Goal: Task Accomplishment & Management: Complete application form

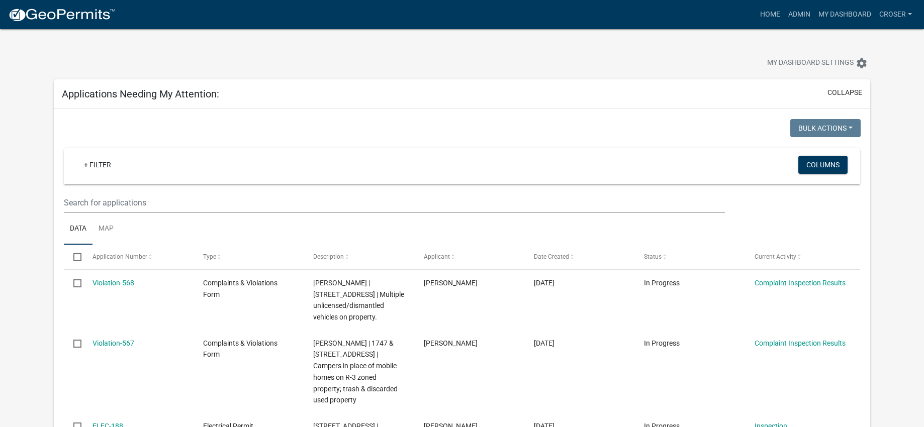
select select "3: 100"
click at [756, 15] on link "Home" at bounding box center [770, 14] width 28 height 19
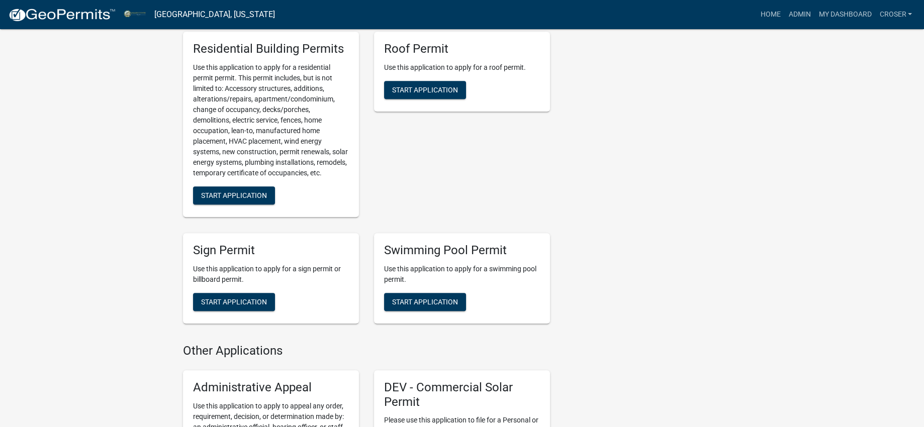
scroll to position [1067, 0]
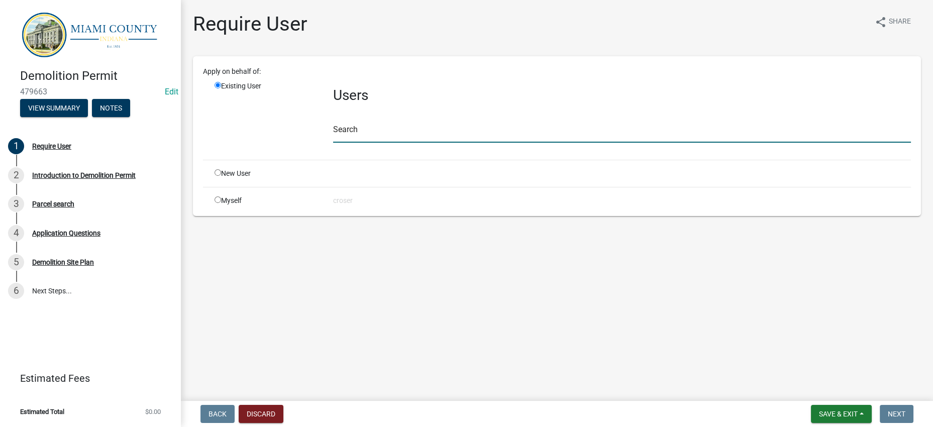
click at [446, 143] on input "text" at bounding box center [622, 132] width 578 height 21
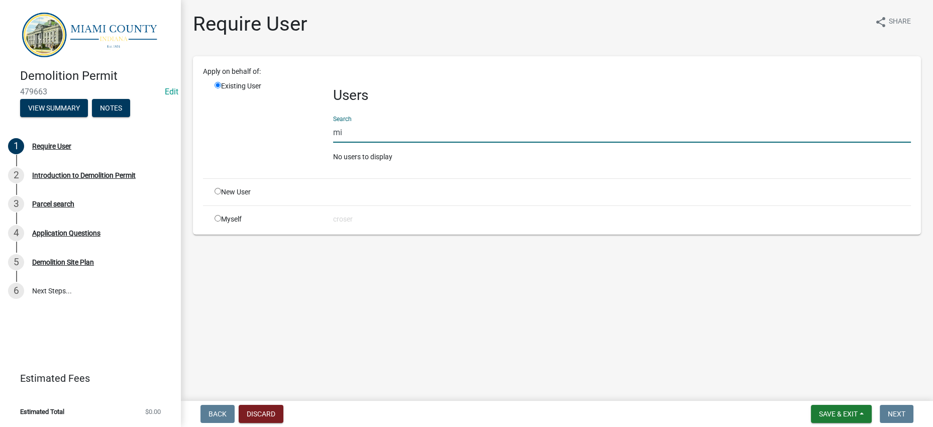
type input "m"
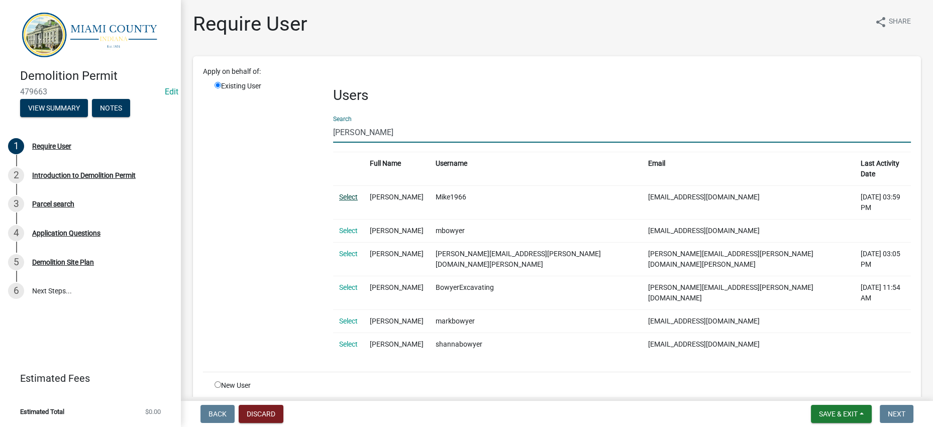
type input "[PERSON_NAME]"
click at [353, 201] on link "Select" at bounding box center [348, 197] width 19 height 8
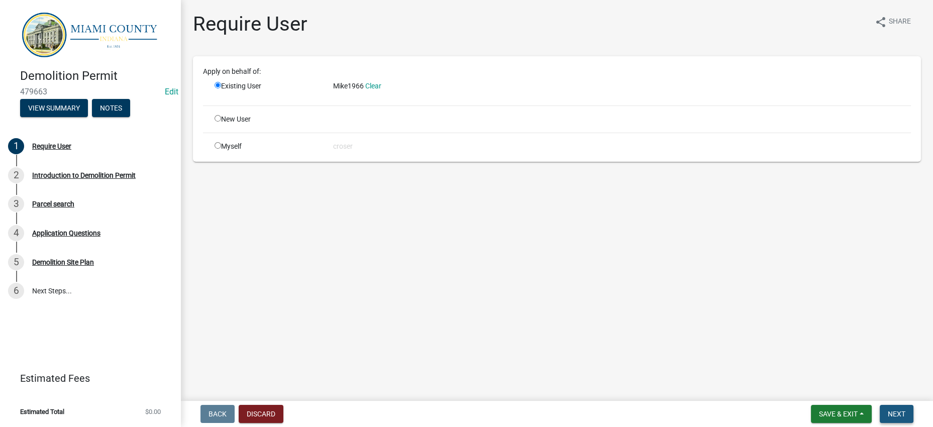
click at [903, 421] on button "Next" at bounding box center [897, 414] width 34 height 18
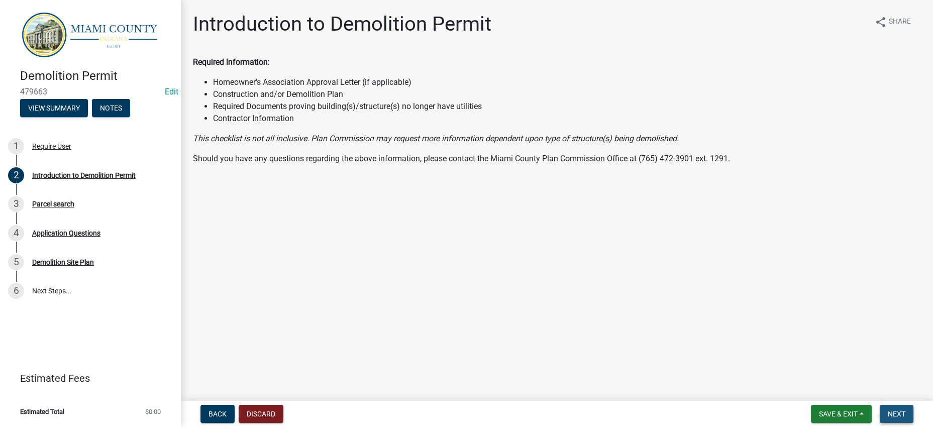
click at [888, 410] on span "Next" at bounding box center [897, 414] width 18 height 8
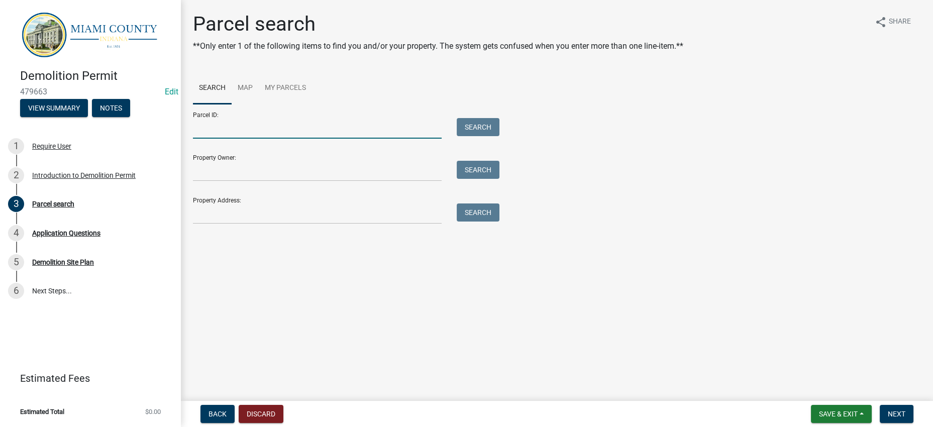
click at [267, 139] on input "Parcel ID:" at bounding box center [317, 128] width 249 height 21
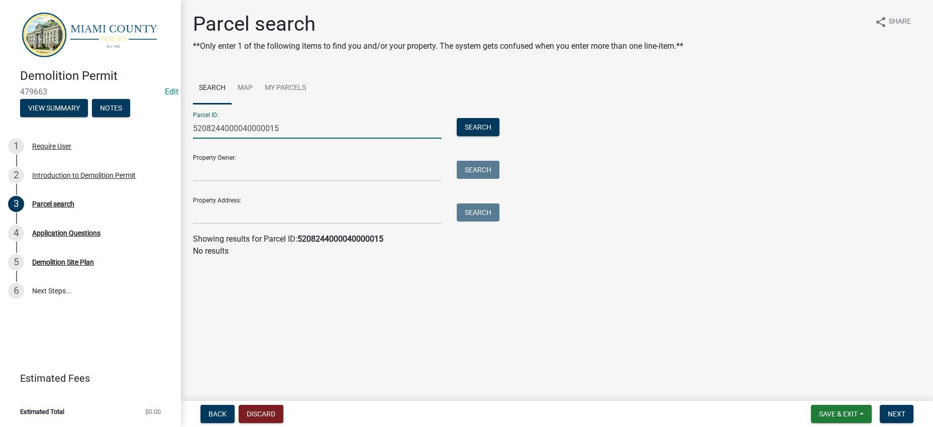
drag, startPoint x: 327, startPoint y: 154, endPoint x: 96, endPoint y: 157, distance: 230.7
click at [96, 157] on div "Demolition Permit 479663 Edit View Summary Notes 1 Require User 2 Introduction …" at bounding box center [466, 213] width 933 height 427
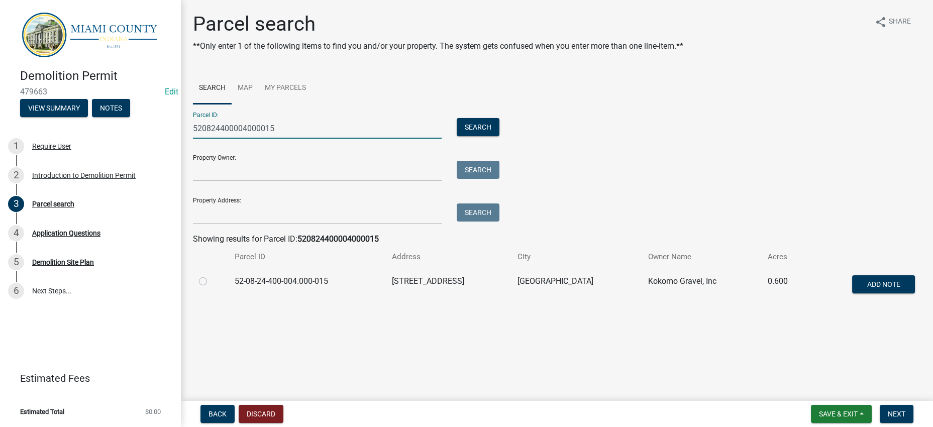
type input "520824400004000015"
click at [816, 195] on div "Parcel ID: 520824400004000015 Search Property Owner: Search Property Address: S…" at bounding box center [557, 164] width 728 height 120
click at [211, 275] on label at bounding box center [211, 275] width 0 height 0
click at [211, 282] on input "radio" at bounding box center [214, 278] width 7 height 7
radio input "true"
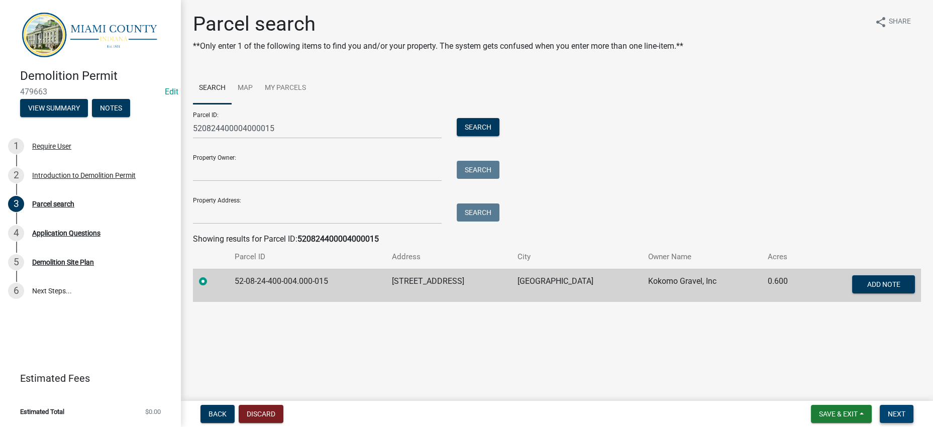
click at [880, 410] on button "Next" at bounding box center [897, 414] width 34 height 18
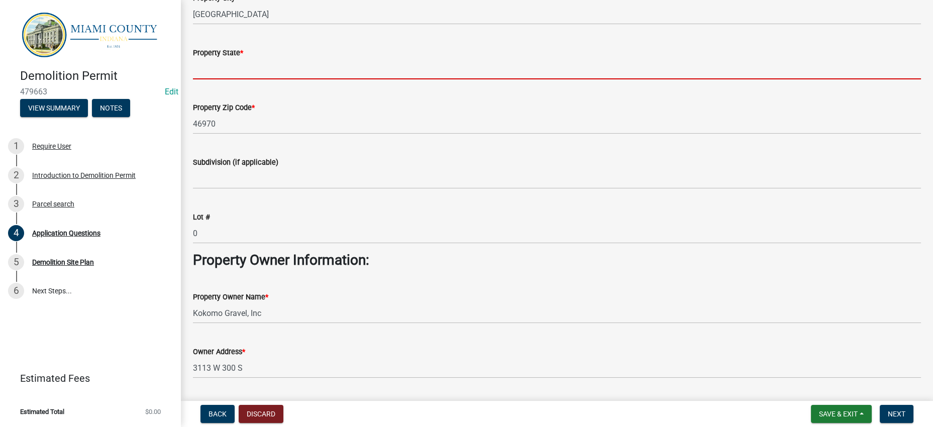
click at [264, 79] on input "Property State *" at bounding box center [557, 69] width 728 height 21
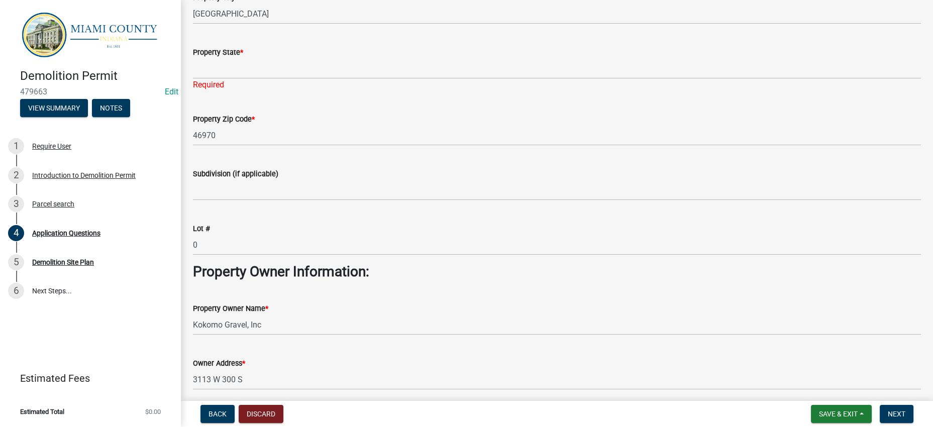
click at [345, 91] on div "Property State * Required" at bounding box center [557, 61] width 728 height 59
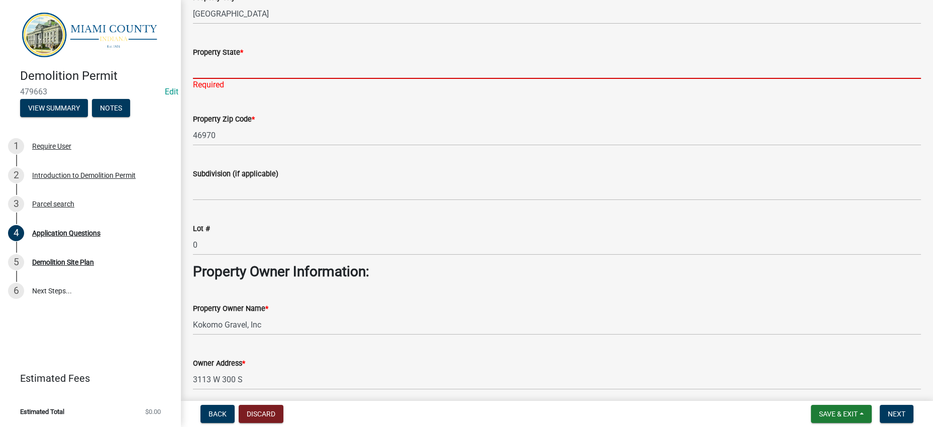
click at [283, 79] on input "Property State *" at bounding box center [557, 68] width 728 height 21
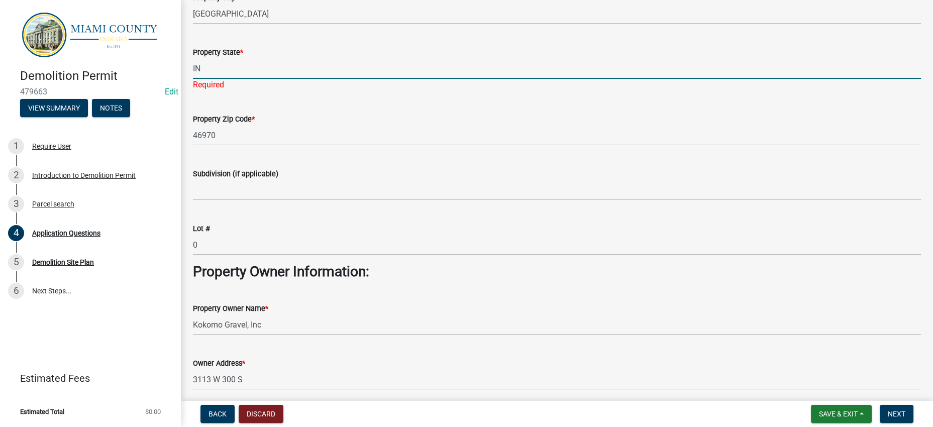
type input "IN"
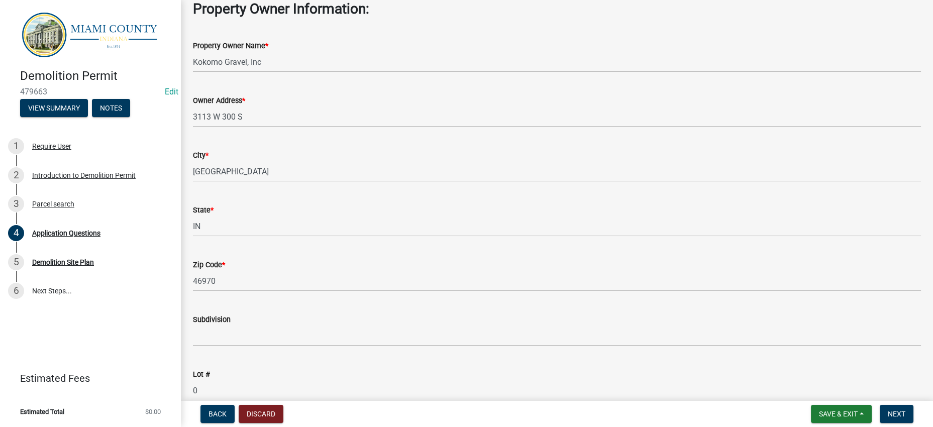
scroll to position [440, 0]
type input "\"
click at [495, 51] on div "Property Owner Name *" at bounding box center [557, 45] width 728 height 12
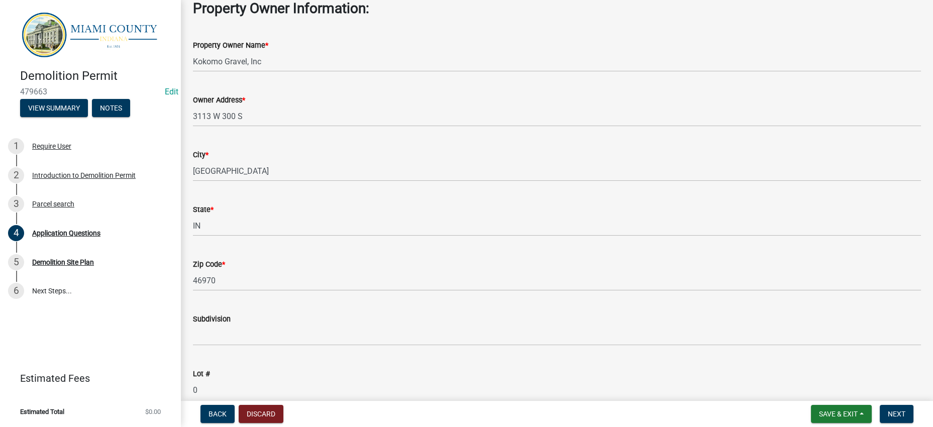
click at [478, 72] on div "Property Owner Name * Kokomo Gravel, Inc" at bounding box center [557, 48] width 728 height 47
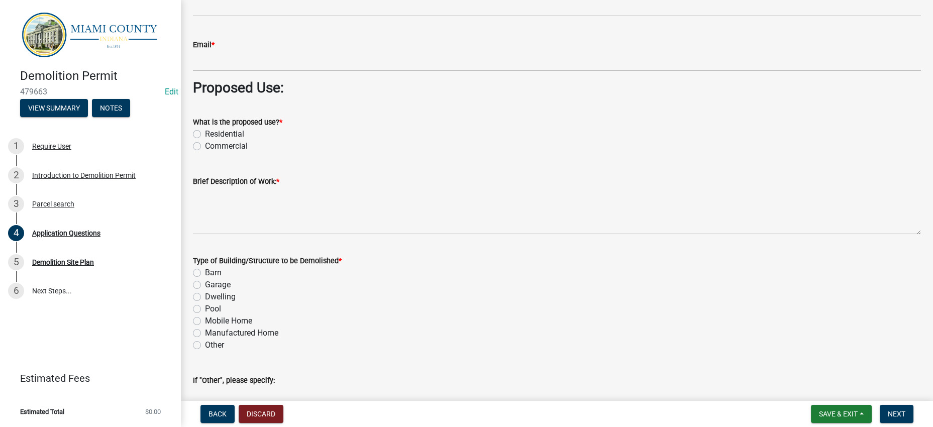
scroll to position [879, 0]
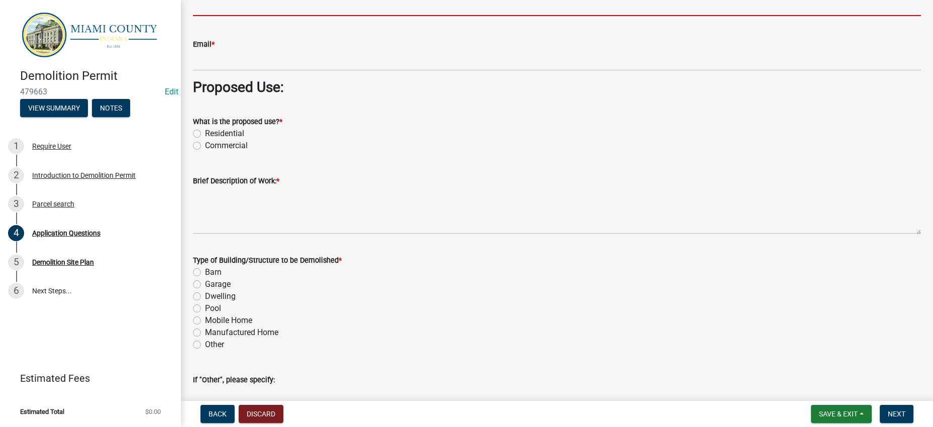
click at [245, 16] on input "Phone *" at bounding box center [557, 5] width 728 height 21
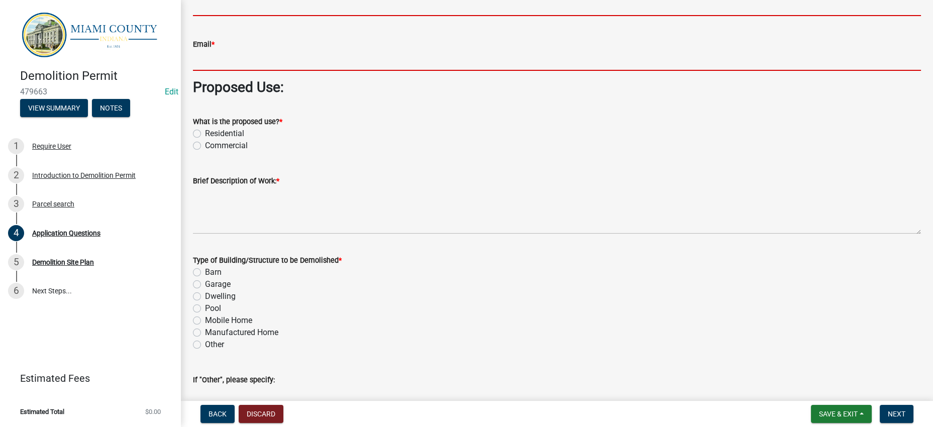
click at [239, 71] on form "Email *" at bounding box center [557, 54] width 728 height 33
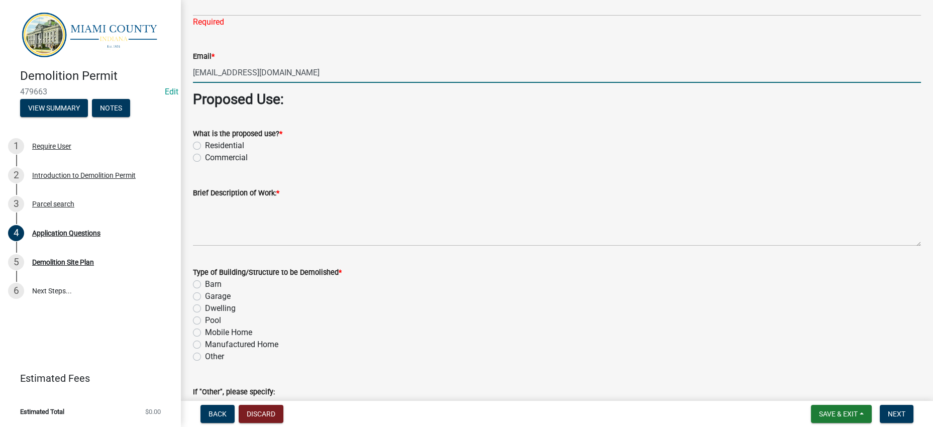
type input "[EMAIL_ADDRESS][DOMAIN_NAME]"
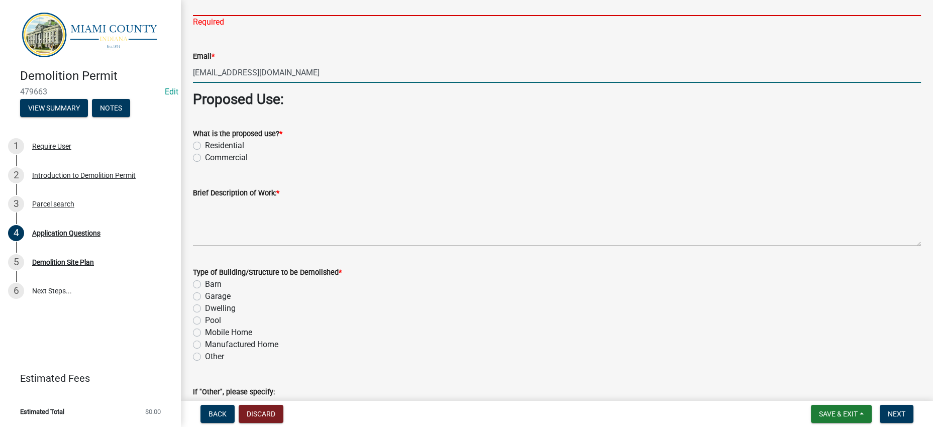
click at [298, 16] on input "Phone *" at bounding box center [557, 5] width 728 height 21
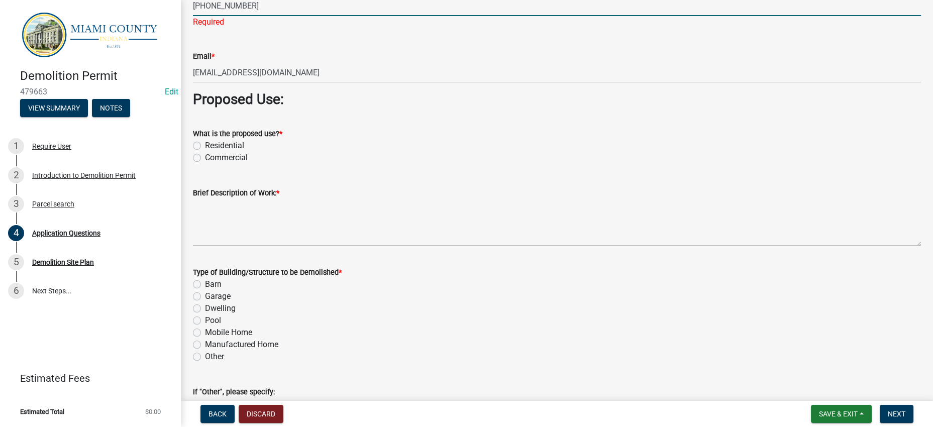
type input "[PHONE_NUMBER]"
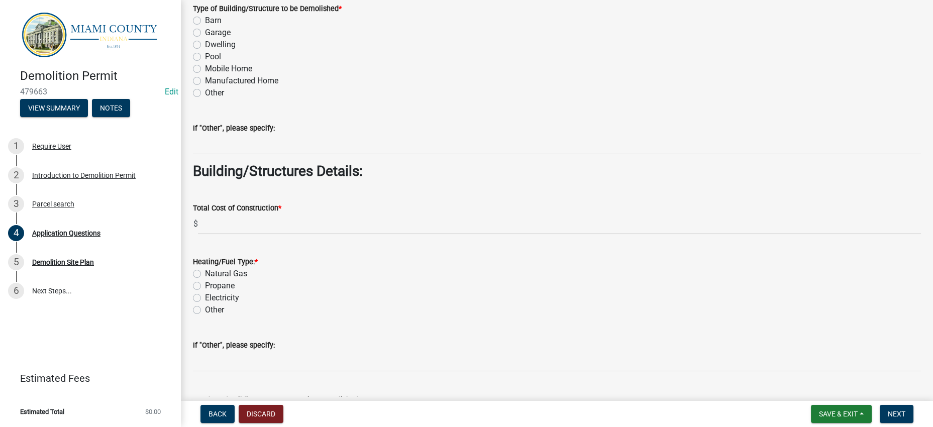
scroll to position [1131, 0]
radio input "true"
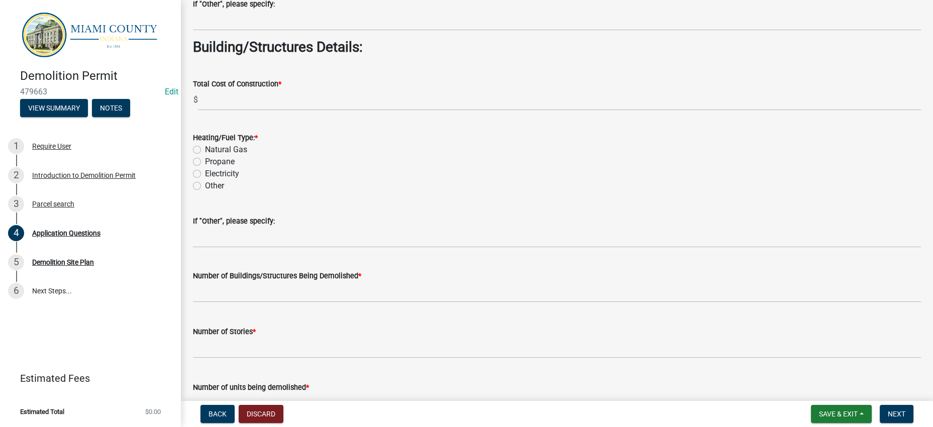
scroll to position [1256, 0]
type textarea "Demolition of building that a car ran through. No longer safe."
radio input "true"
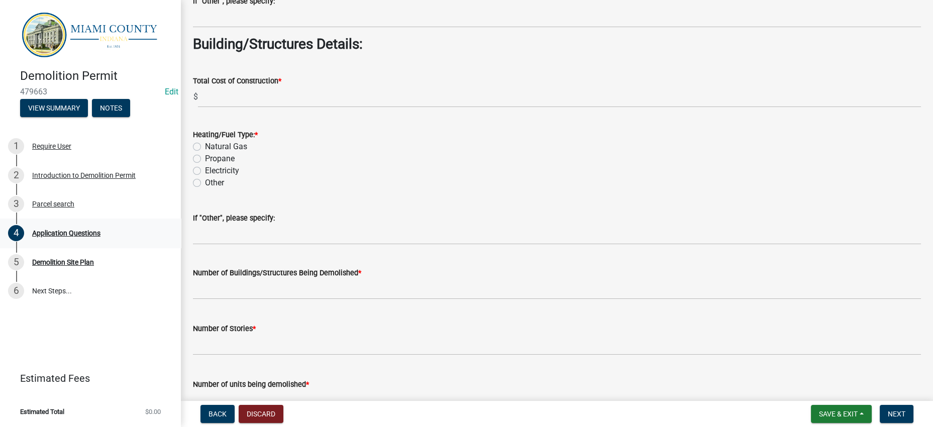
scroll to position [1257, 0]
radio input "true"
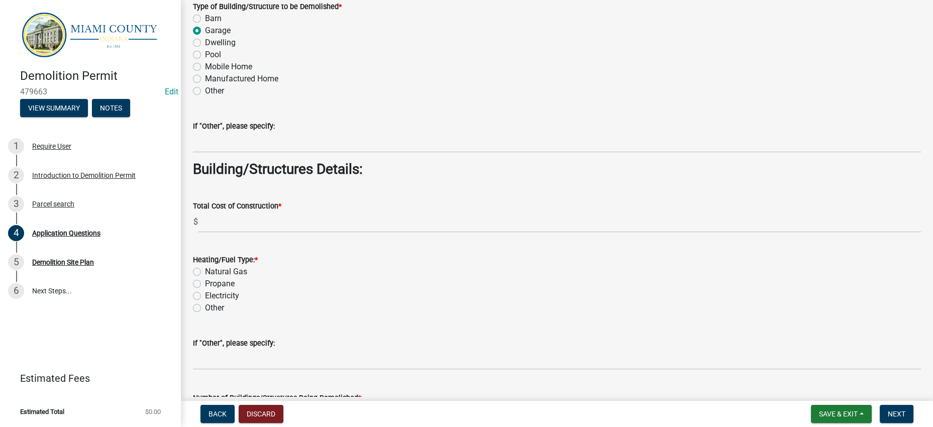
drag, startPoint x: 294, startPoint y: 206, endPoint x: 258, endPoint y: 206, distance: 35.7
type textarea "Demolition of 33'x36' detached garage that a car ran through. No longer safe."
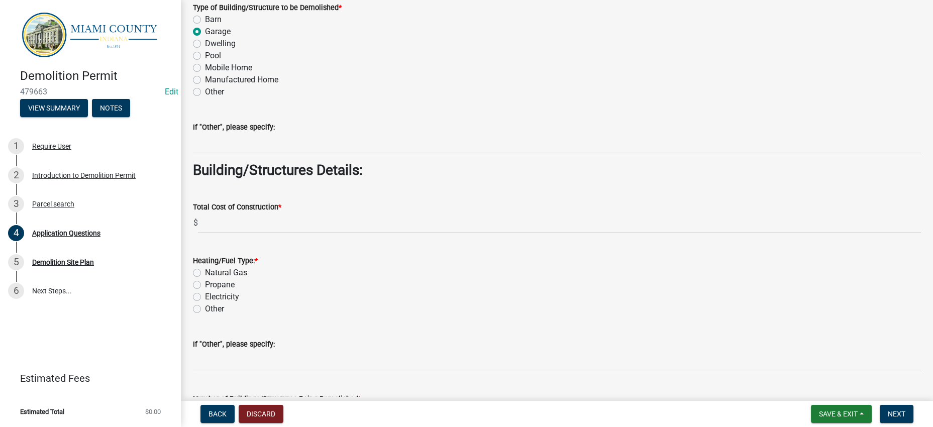
click at [540, 26] on div "Barn" at bounding box center [557, 20] width 728 height 12
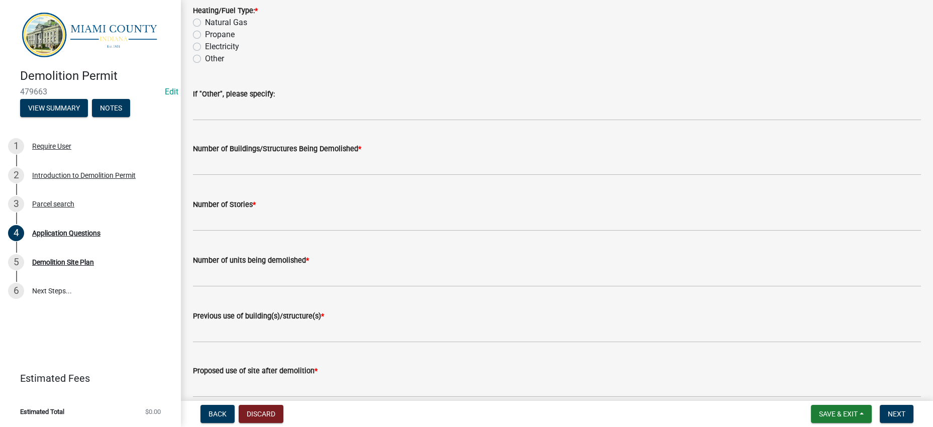
scroll to position [1383, 0]
type input "20250.00"
click at [338, 64] on form "Heating/Fuel Type: * Natural Gas Propane Electricity Other" at bounding box center [557, 28] width 728 height 72
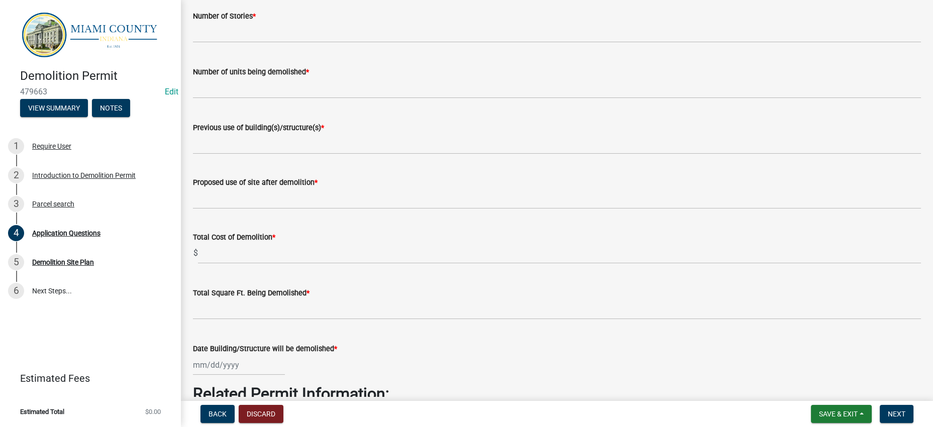
scroll to position [1571, 0]
radio input "true"
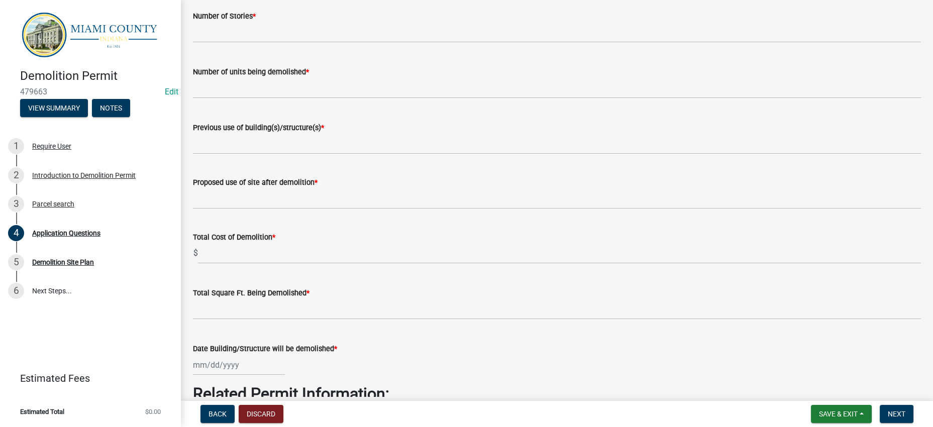
type input "N/A"
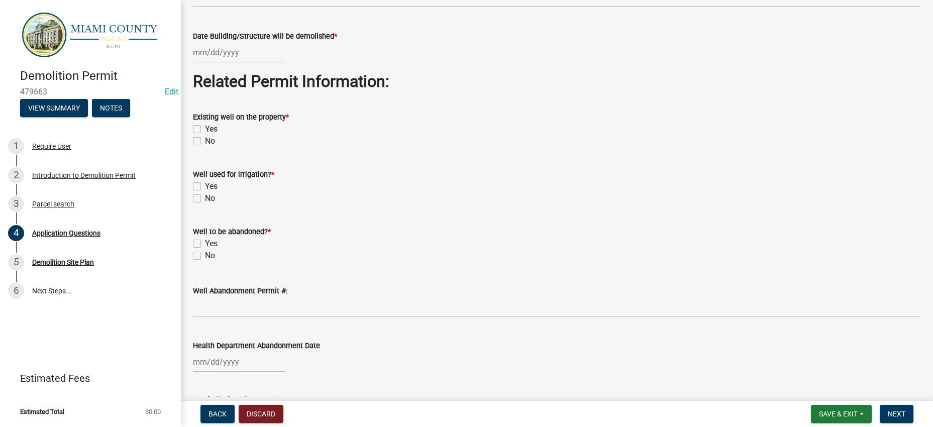
scroll to position [1885, 0]
type input "1"
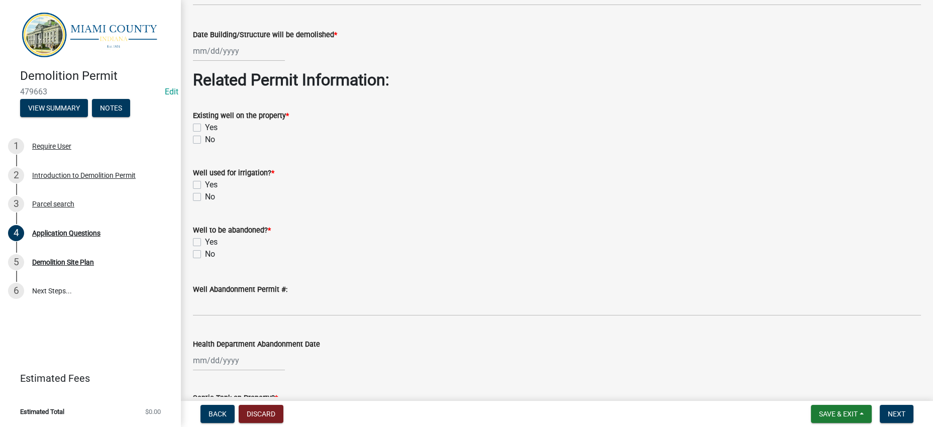
type input "1"
type input "0"
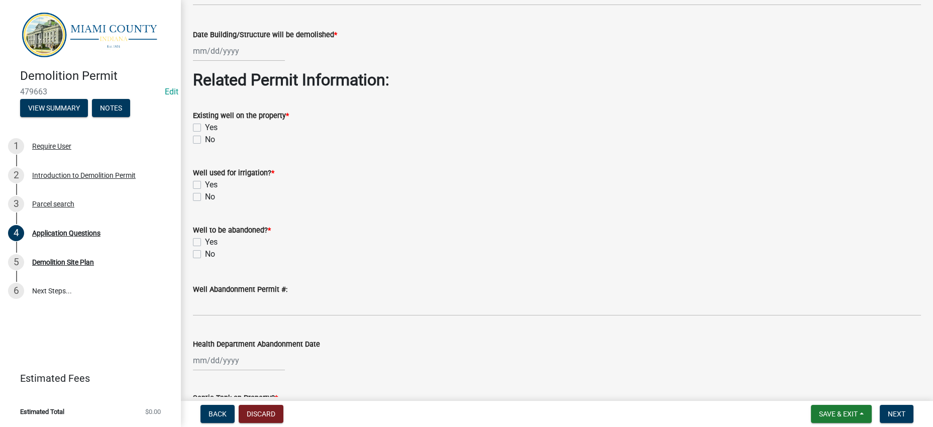
type input "Detached garage"
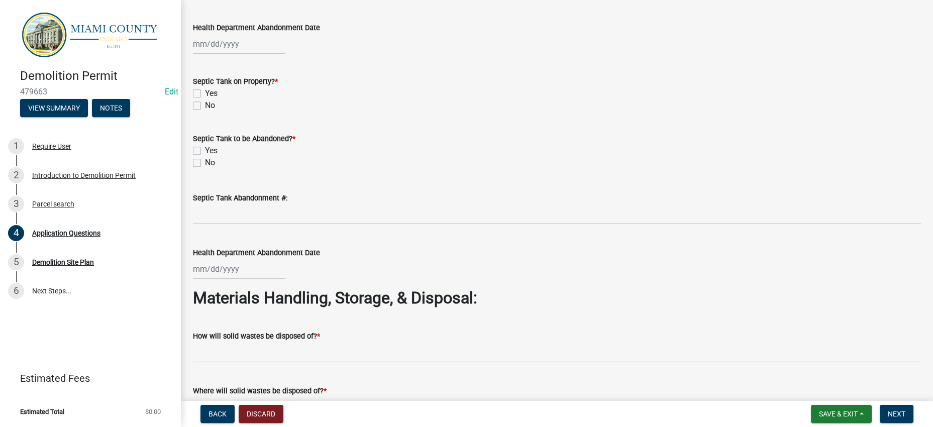
type input "Vacant Land on Commercial Property"
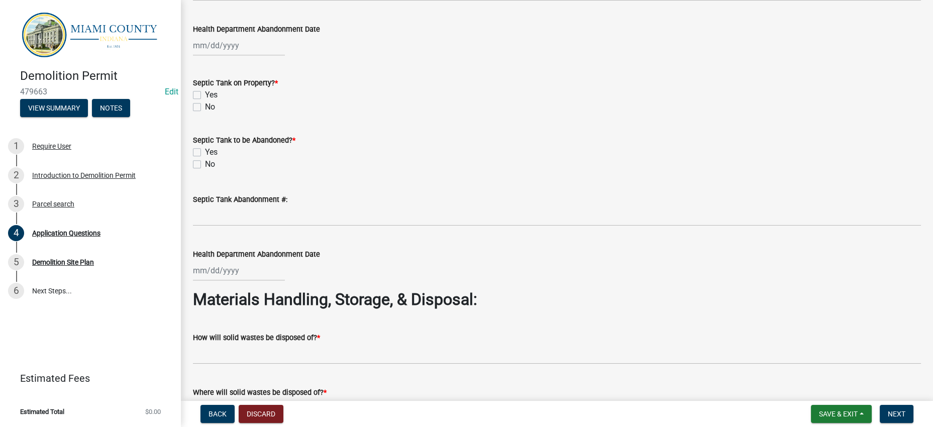
type input "5000"
drag, startPoint x: 265, startPoint y: 139, endPoint x: 261, endPoint y: 132, distance: 7.7
type input "1188"
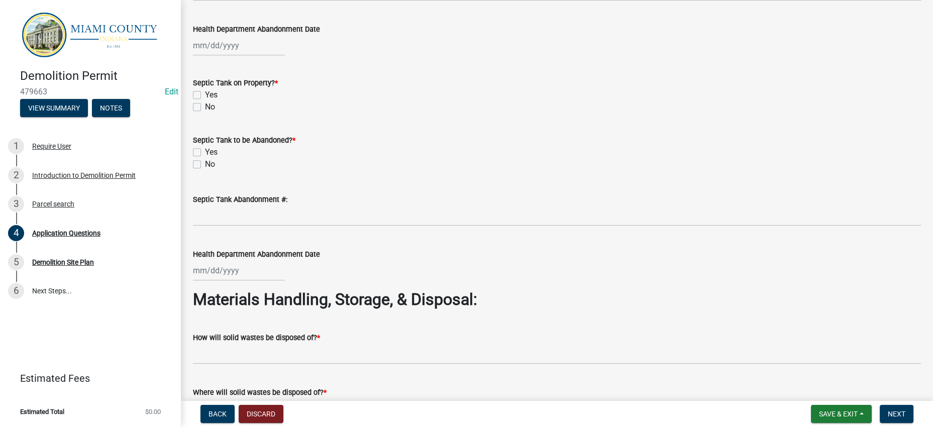
select select "9"
select select "2025"
select select "9"
select select "2025"
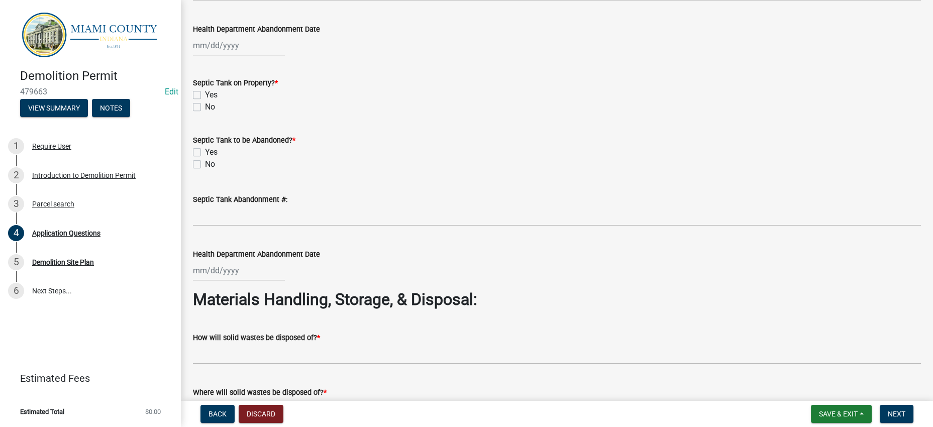
type input "[DATE]"
select select "9"
select select "2025"
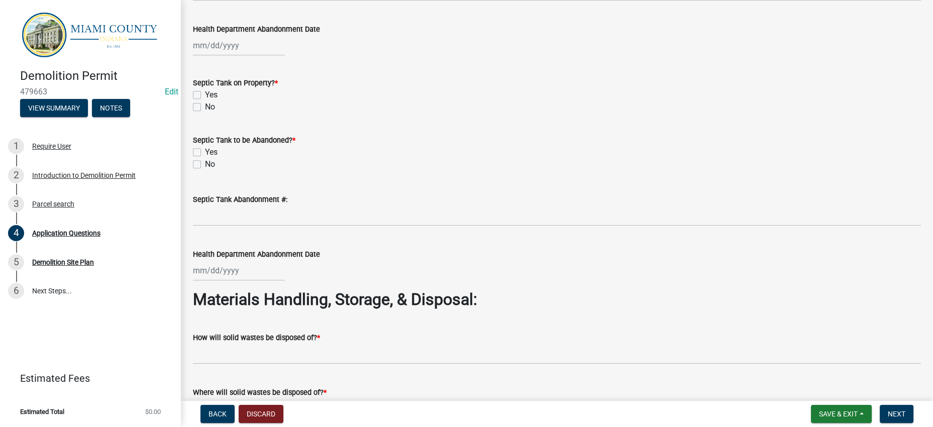
type input "[DATE]"
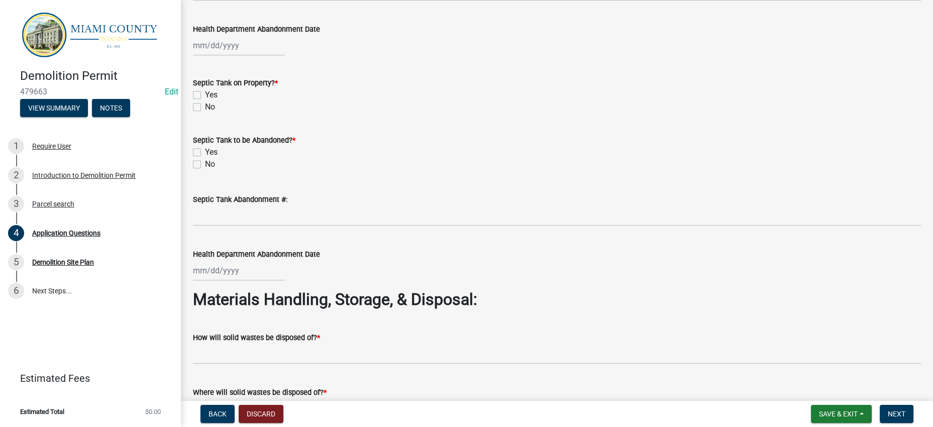
checkbox input "true"
checkbox input "false"
checkbox input "true"
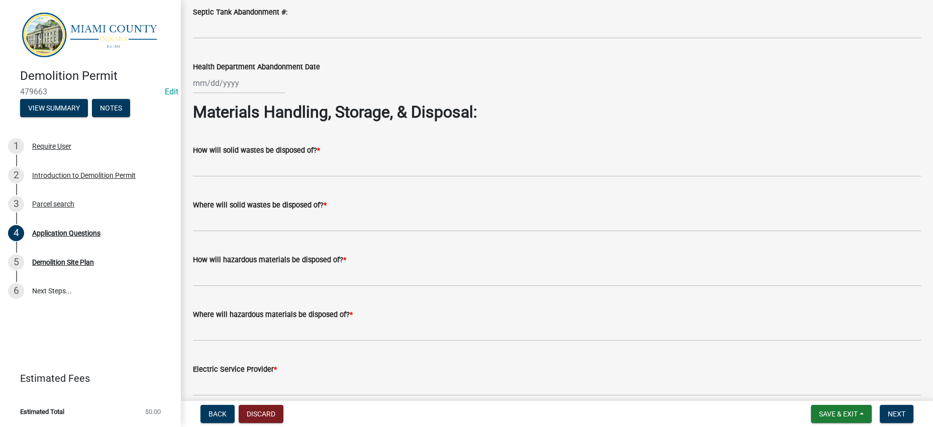
scroll to position [2387, 0]
checkbox input "true"
checkbox input "false"
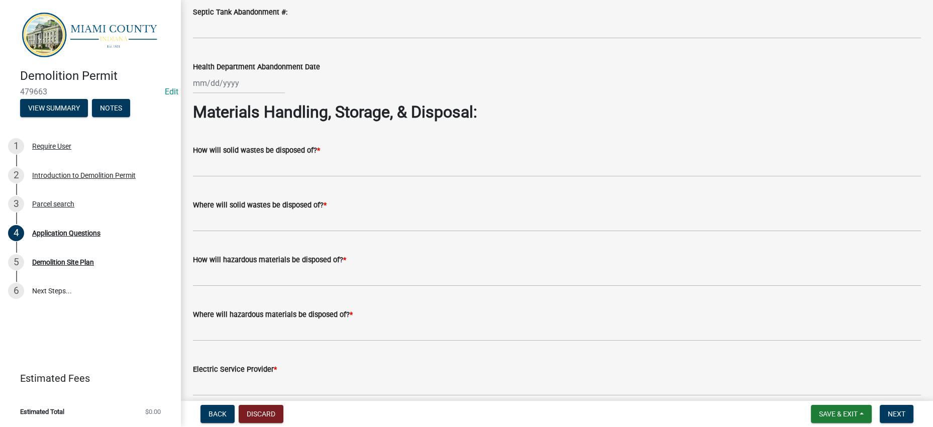
checkbox input "true"
checkbox input "false"
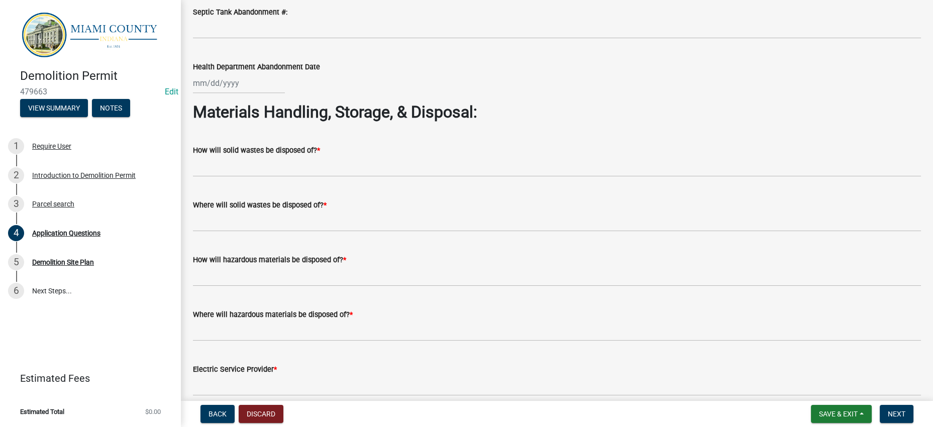
checkbox input "true"
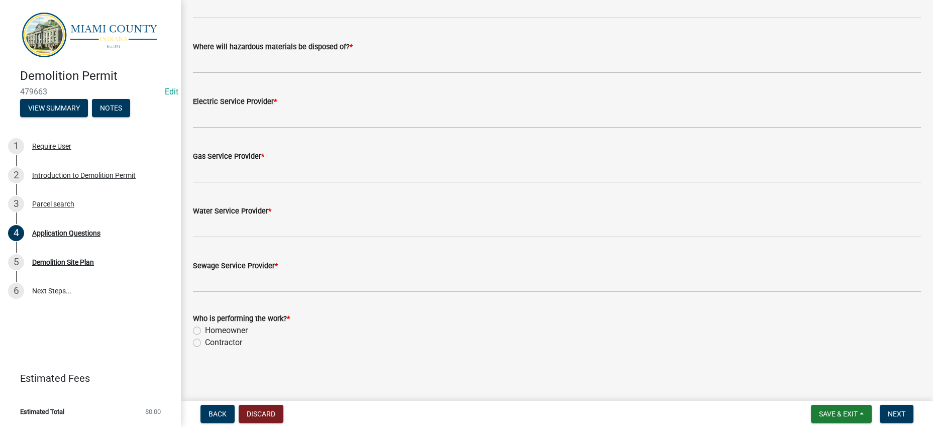
scroll to position [2701, 0]
checkbox input "true"
checkbox input "false"
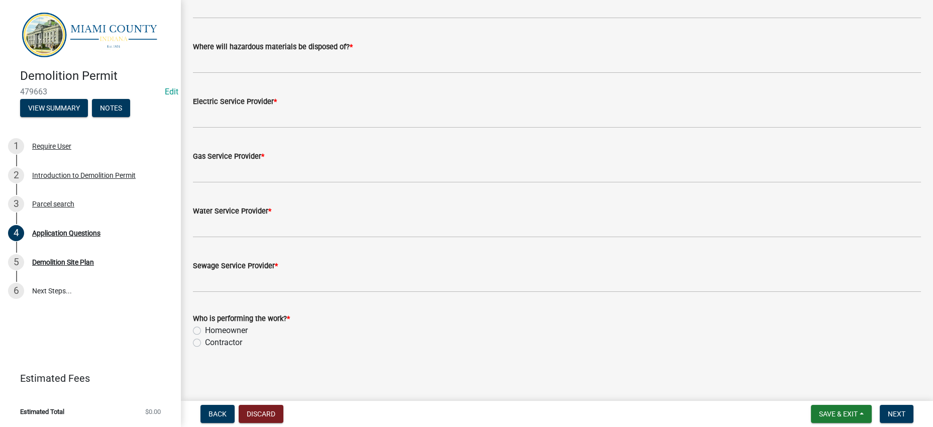
checkbox input "true"
checkbox input "false"
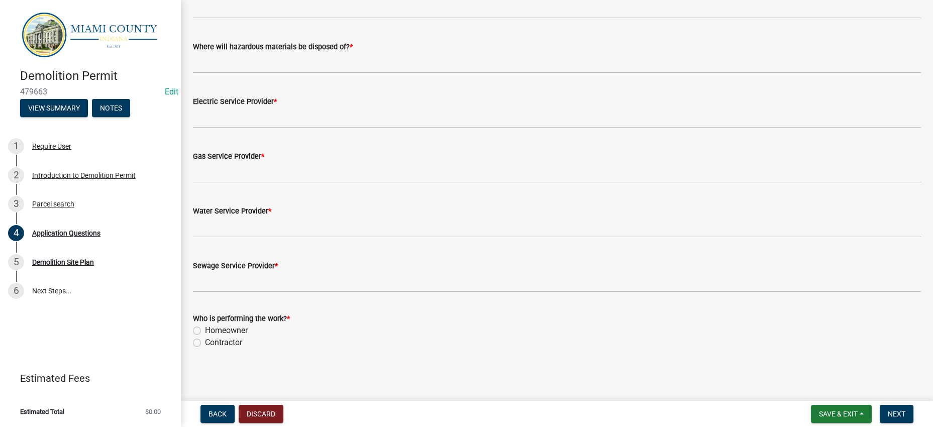
checkbox input "true"
drag, startPoint x: 313, startPoint y: 161, endPoint x: 568, endPoint y: 122, distance: 258.4
type input "Hauled off to landfill"
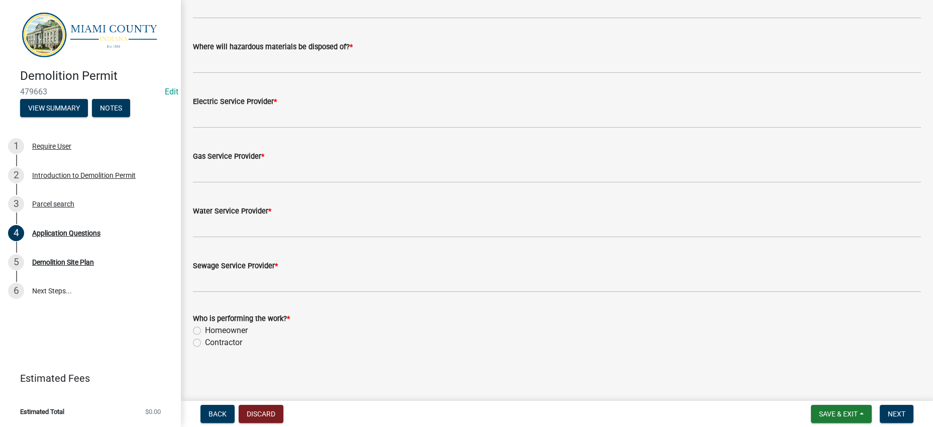
type input "Hauled off to landfill"
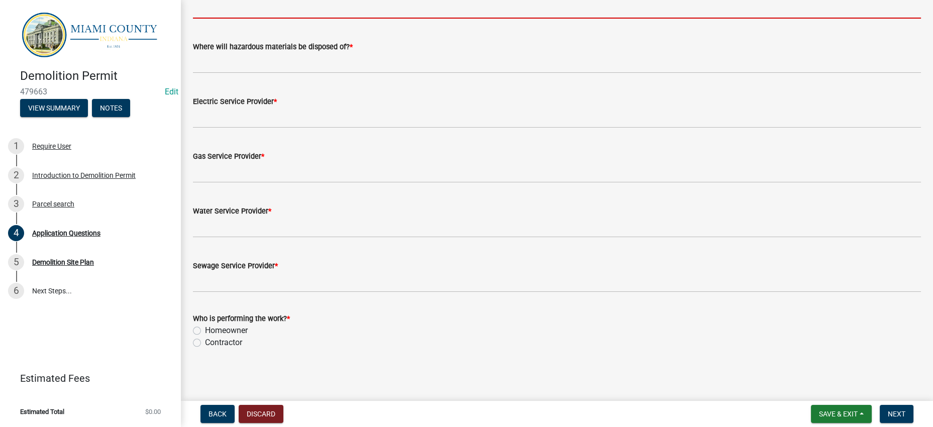
click at [305, 19] on input "How will hazardous materials be disposed of? *" at bounding box center [557, 8] width 728 height 21
type input "N/A"
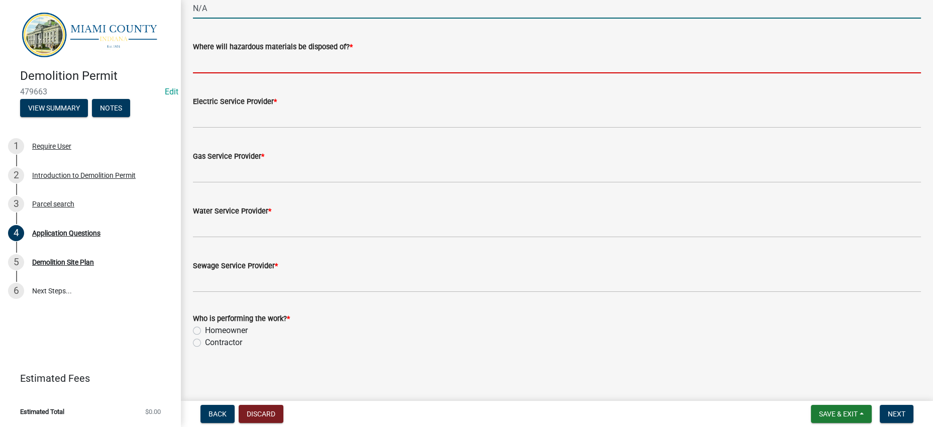
click at [271, 73] on input "Where will hazardous materials be disposed of? *" at bounding box center [557, 63] width 728 height 21
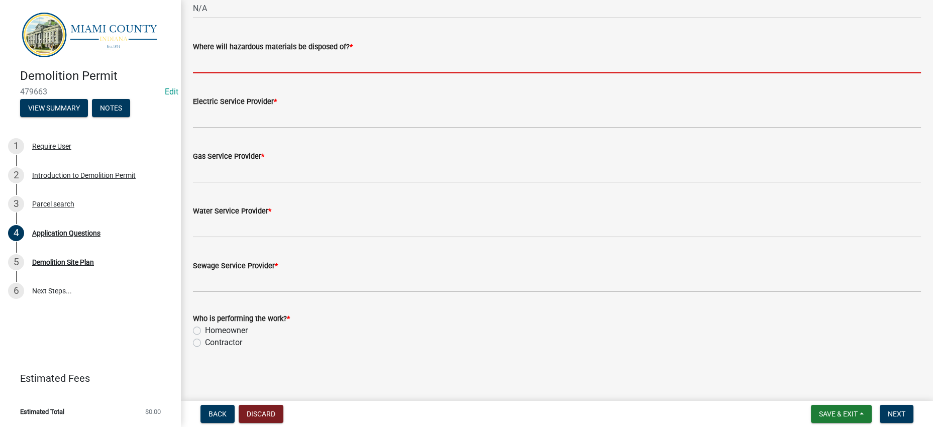
type input "N/A"
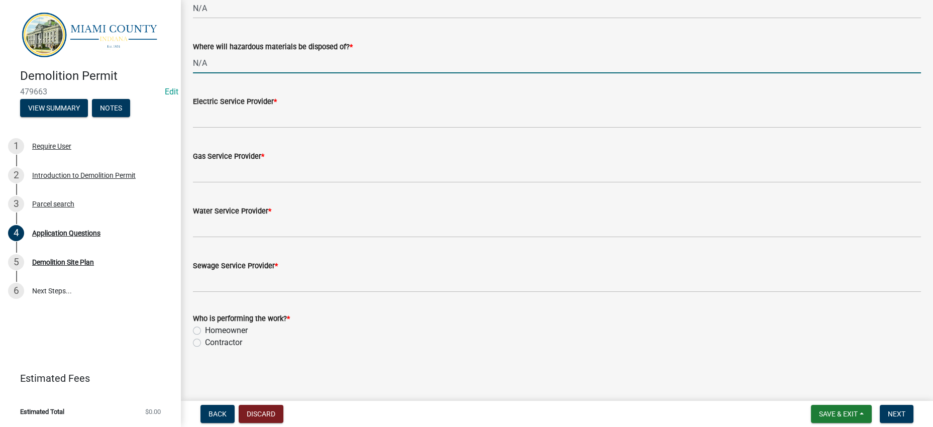
scroll to position [3267, 0]
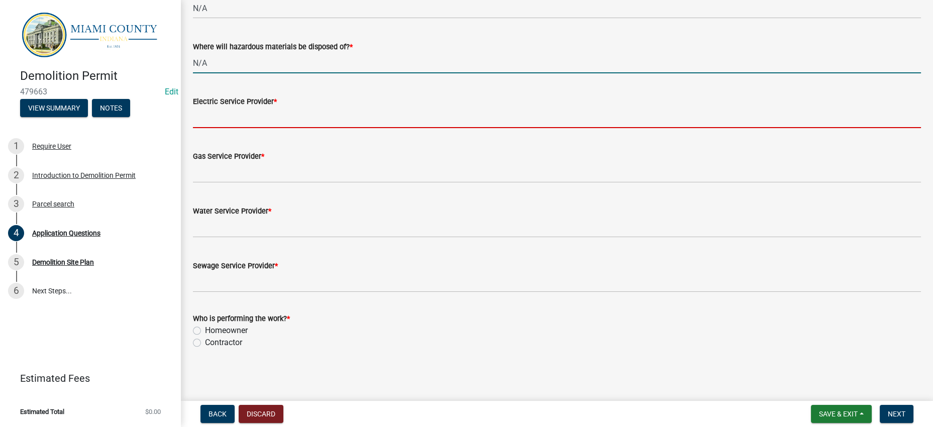
click at [309, 128] on input "Electric Service Provider *" at bounding box center [557, 118] width 728 height 21
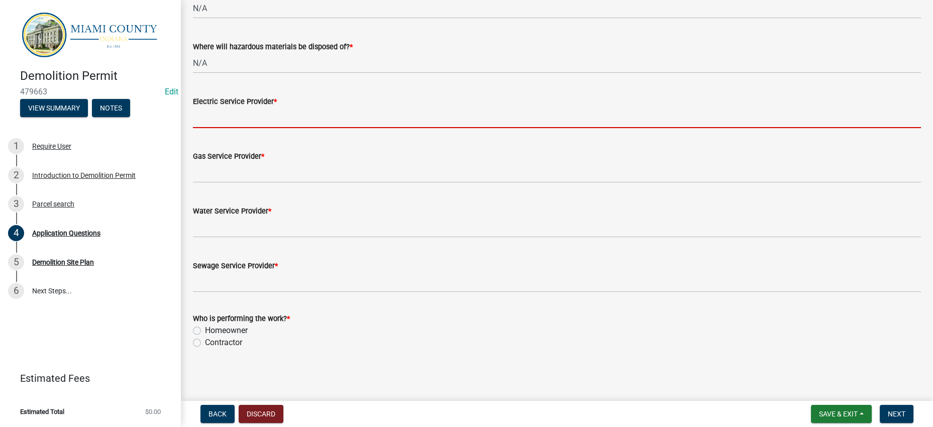
type input "Peru Utilities"
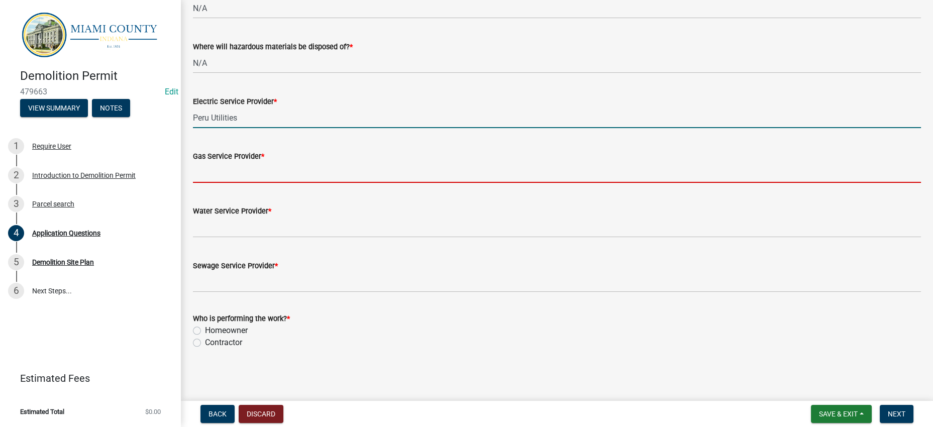
click at [233, 162] on input "Gas Service Provider *" at bounding box center [557, 172] width 728 height 21
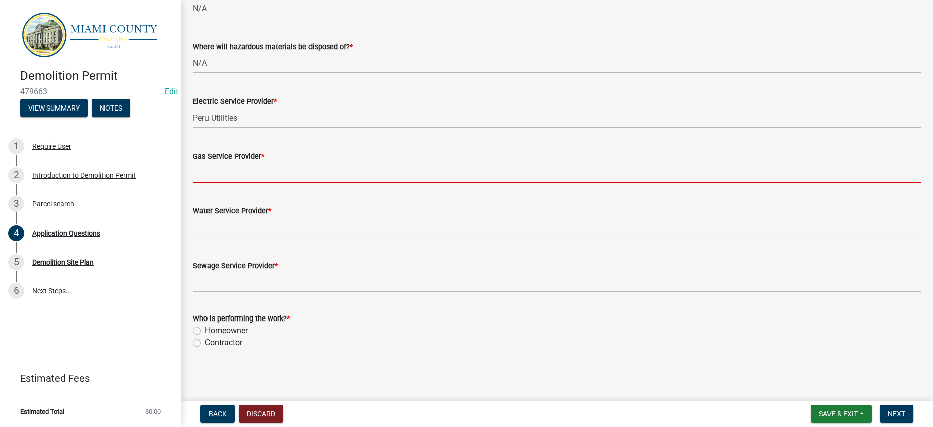
scroll to position [3393, 0]
type input "N/A"
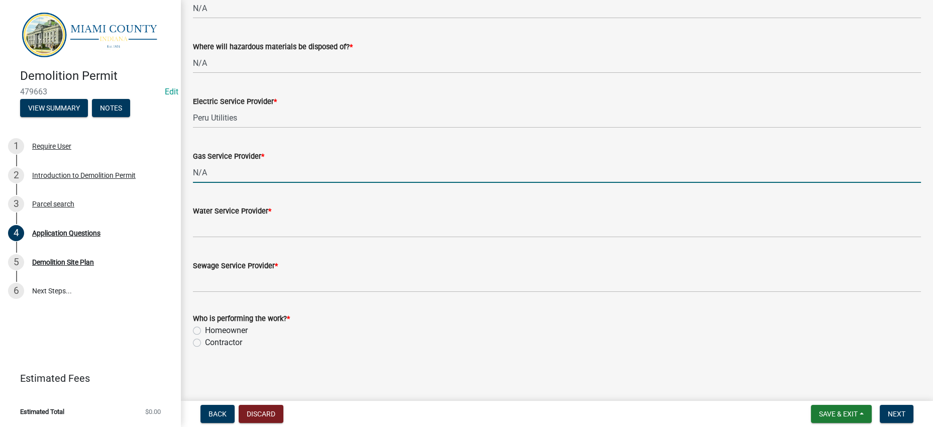
click at [248, 208] on label "Water Service Provider *" at bounding box center [232, 211] width 78 height 7
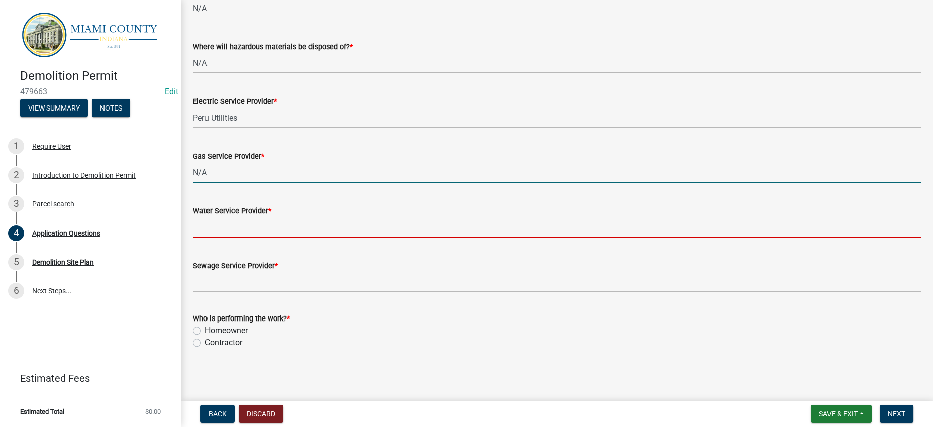
click at [248, 217] on input "Water Service Provider *" at bounding box center [557, 227] width 728 height 21
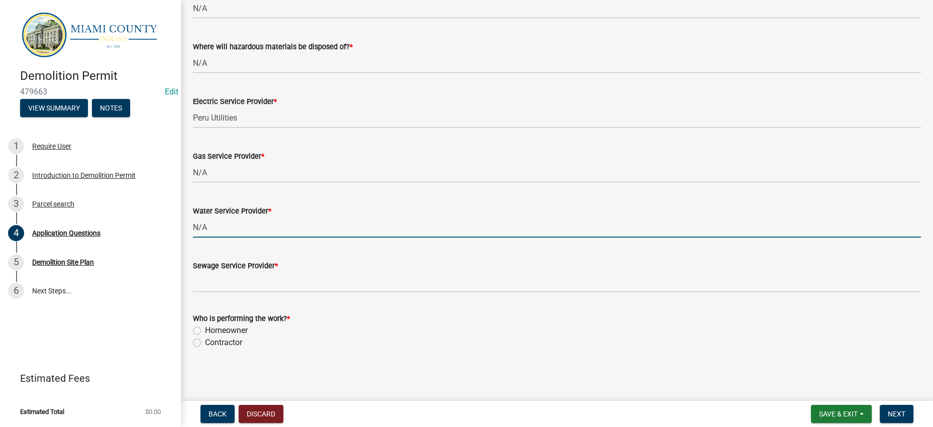
type input "N/A"
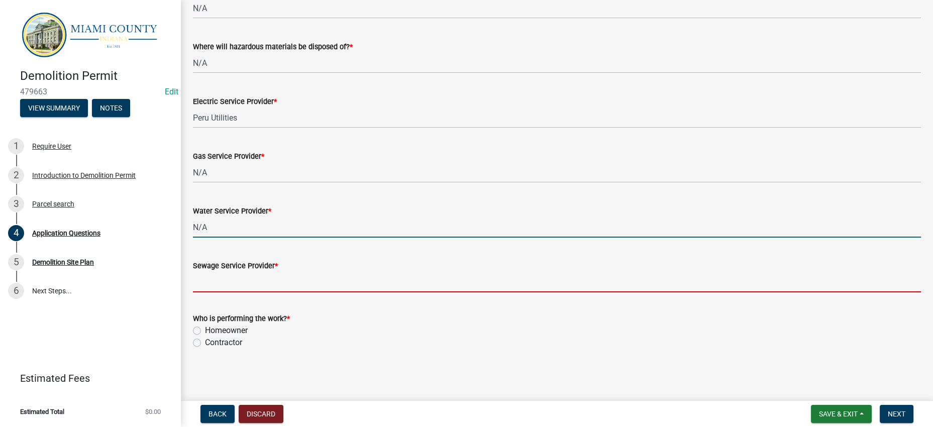
click at [210, 275] on input "Sewage Service Provider *" at bounding box center [557, 282] width 728 height 21
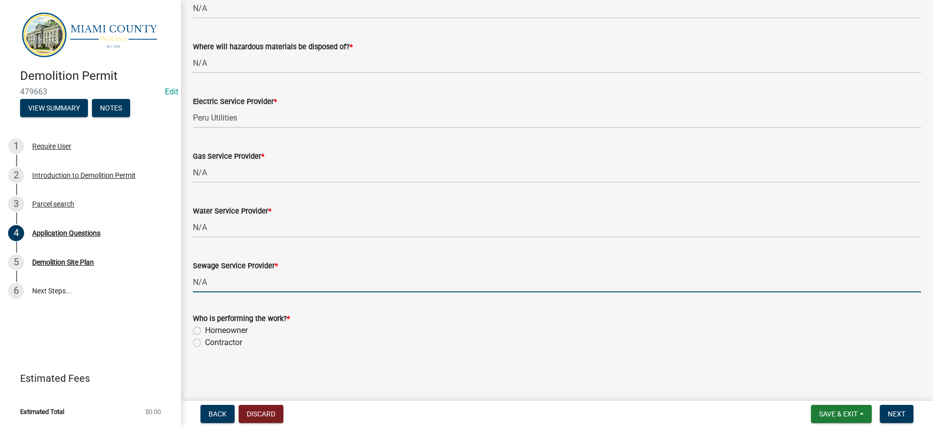
type input "N/A"
click at [245, 329] on label "Homeowner" at bounding box center [226, 331] width 43 height 12
click at [212, 329] on input "Homeowner" at bounding box center [208, 328] width 7 height 7
radio input "true"
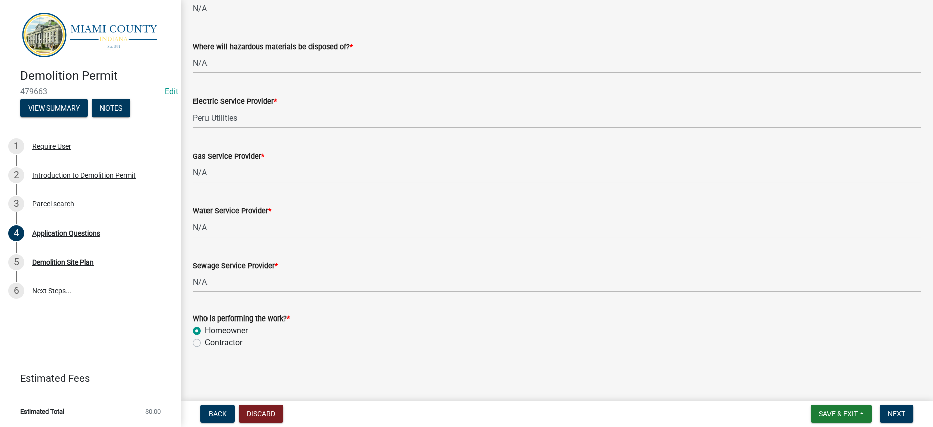
scroll to position [3400, 0]
click at [531, 313] on div "Who is performing the work? *" at bounding box center [557, 319] width 728 height 12
drag, startPoint x: 884, startPoint y: 401, endPoint x: 694, endPoint y: 324, distance: 205.1
click at [694, 324] on wm-app "Demolition Permit 479663 Edit View Summary Notes 1 Require User 2 Introduction …" at bounding box center [466, 213] width 933 height 427
click at [611, 325] on div "Homeowner" at bounding box center [557, 331] width 728 height 12
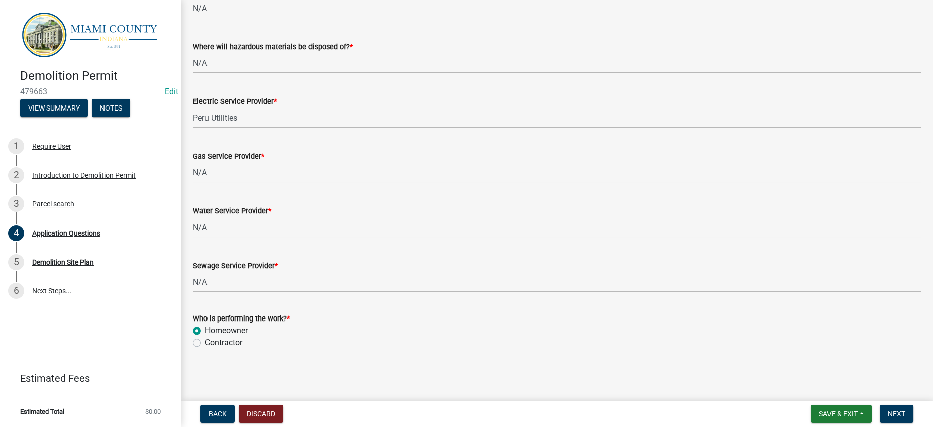
click at [892, 325] on div "Homeowner" at bounding box center [557, 331] width 728 height 12
click at [898, 405] on button "Next" at bounding box center [897, 414] width 34 height 18
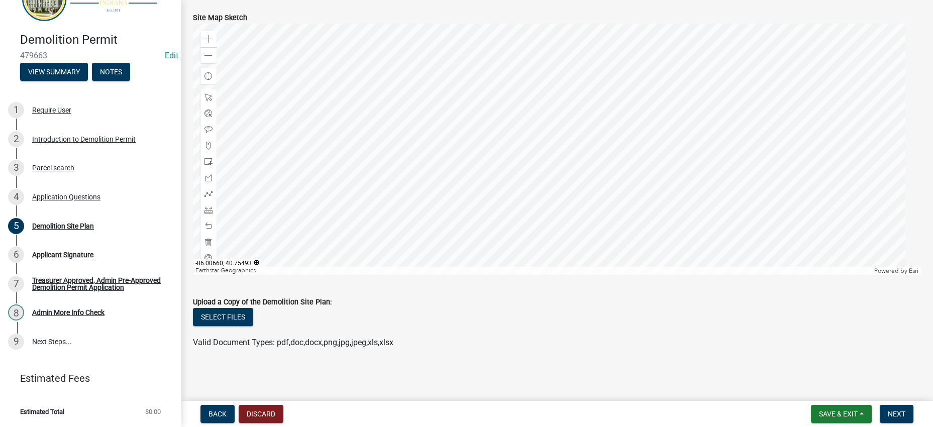
scroll to position [188, 0]
click at [211, 166] on span at bounding box center [209, 162] width 8 height 8
click at [610, 181] on div at bounding box center [557, 149] width 728 height 251
click at [209, 126] on span at bounding box center [209, 130] width 8 height 8
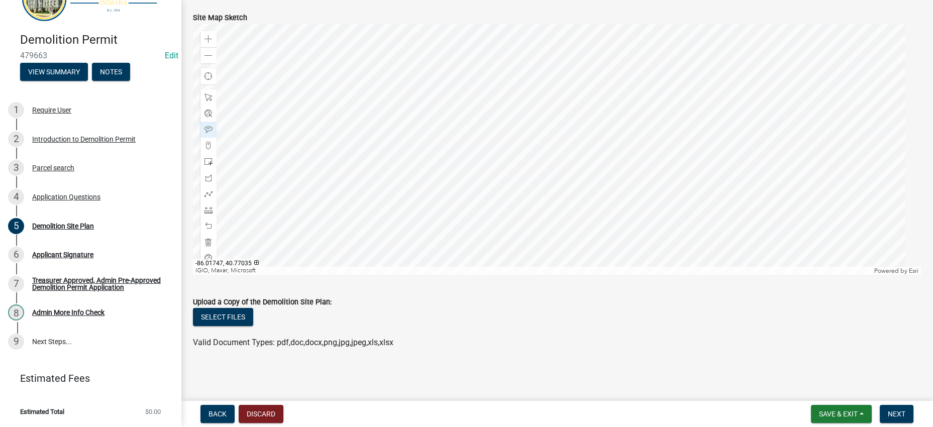
click at [474, 79] on div at bounding box center [557, 149] width 728 height 251
click at [883, 405] on button "Next" at bounding box center [897, 414] width 34 height 18
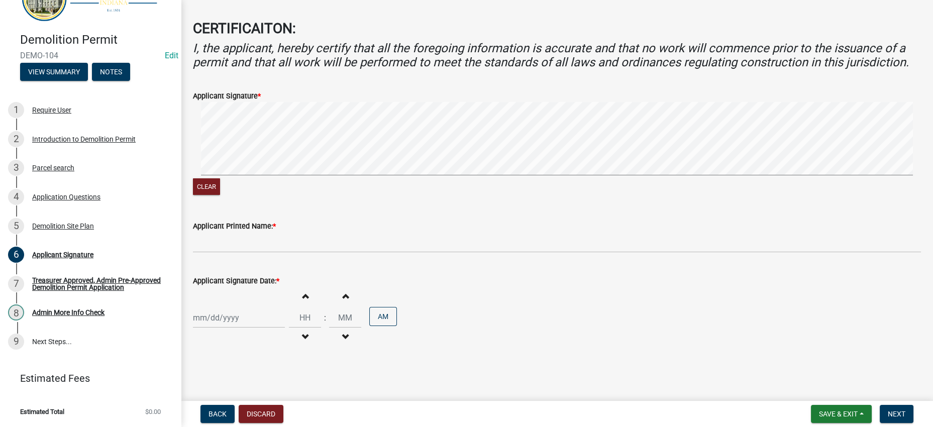
scroll to position [135, 0]
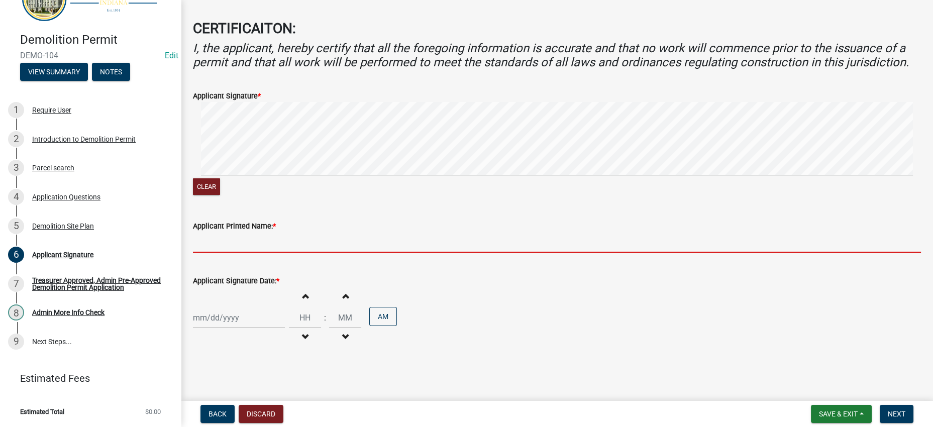
click at [278, 232] on input "Applicant Printed Name: *" at bounding box center [557, 242] width 728 height 21
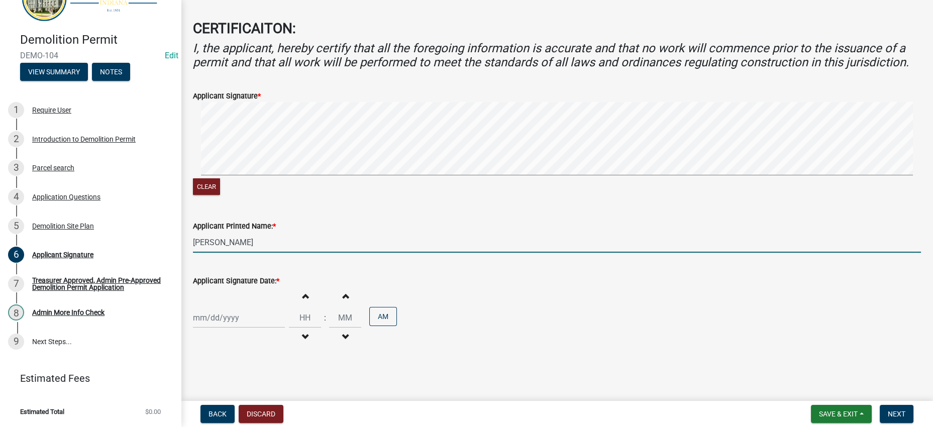
type input "[PERSON_NAME]"
click at [276, 308] on div at bounding box center [239, 318] width 92 height 21
select select "9"
select select "2025"
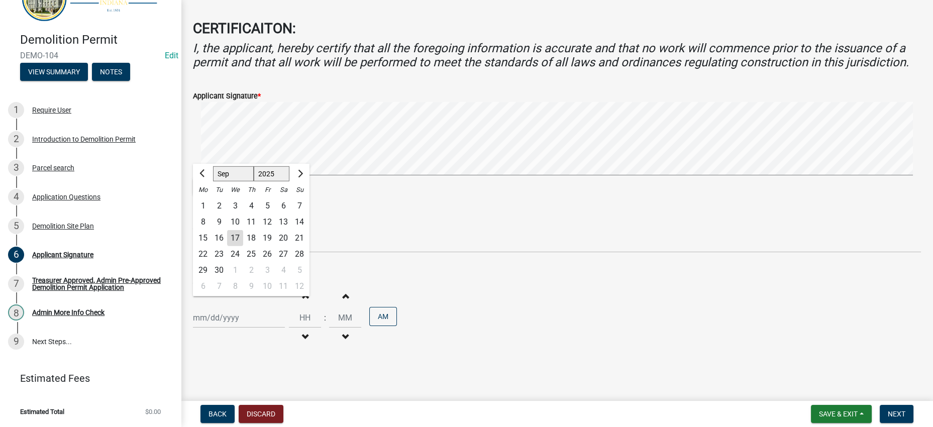
click at [243, 230] on div "17" at bounding box center [235, 238] width 16 height 16
type input "[DATE]"
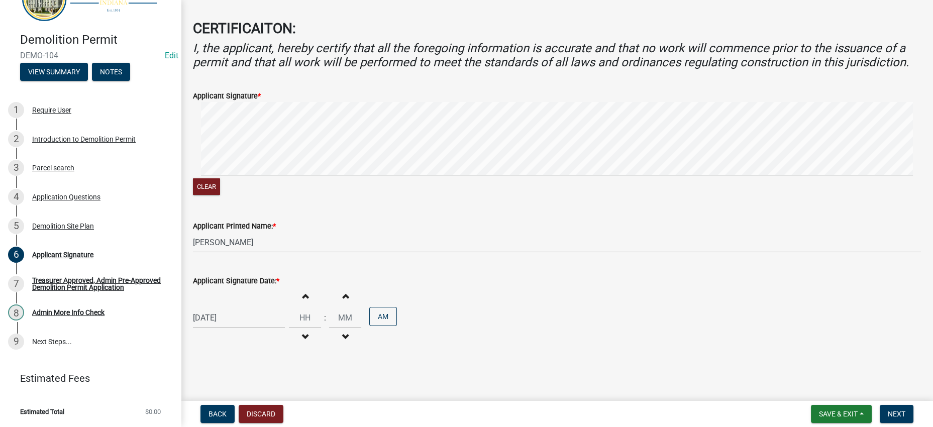
click at [569, 342] on div "[DATE] Increment hours Decrement hours : Increment minutes Decrement minutes AM" at bounding box center [557, 318] width 728 height 62
click at [888, 410] on span "Next" at bounding box center [897, 414] width 18 height 8
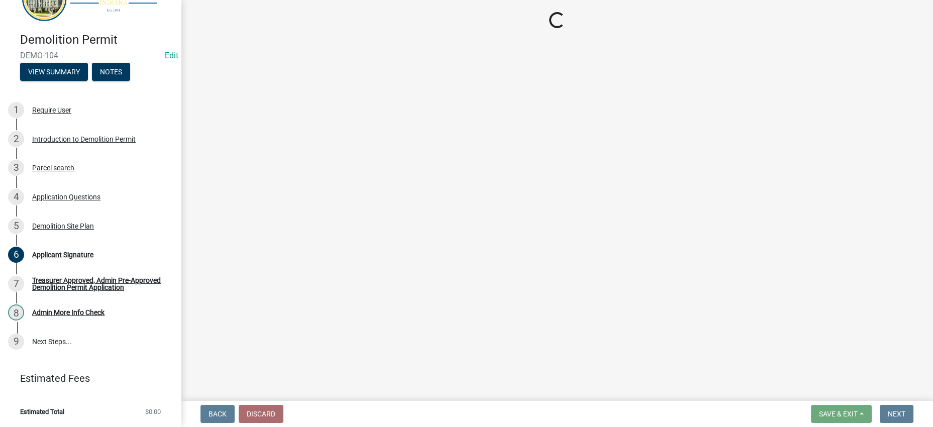
scroll to position [201, 0]
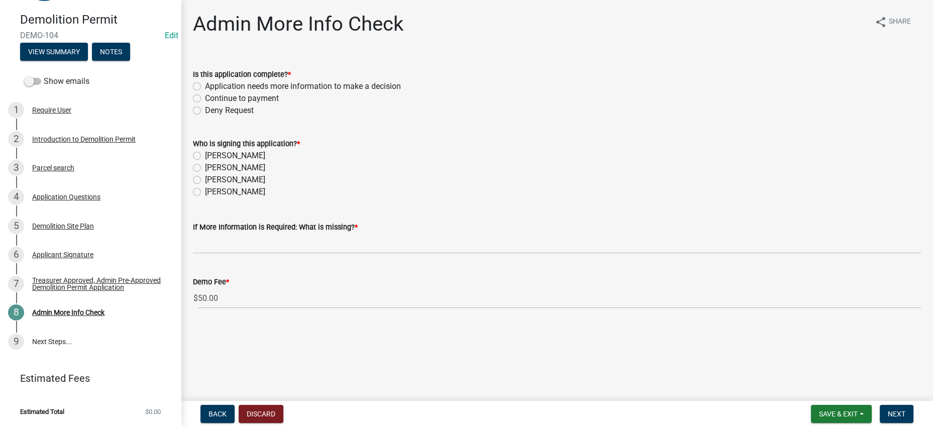
click at [334, 159] on form "Who is signing this application? * [PERSON_NAME] [PERSON_NAME] Brooklyn [PERSON…" at bounding box center [557, 162] width 728 height 72
click at [314, 126] on wm-data-entity-input "Is this application complete? * Application needs more information to make a de…" at bounding box center [557, 90] width 728 height 69
click at [259, 105] on label "Continue to payment" at bounding box center [242, 98] width 74 height 12
click at [212, 99] on input "Continue to payment" at bounding box center [208, 95] width 7 height 7
radio input "true"
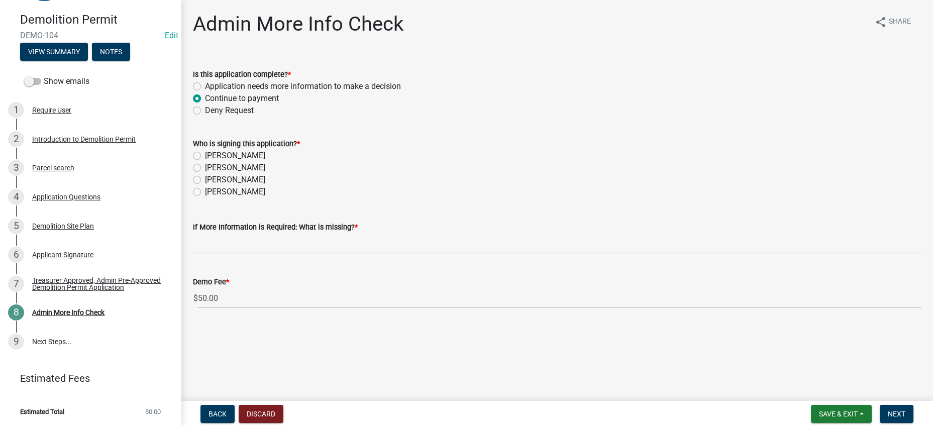
click at [244, 162] on label "[PERSON_NAME]" at bounding box center [235, 156] width 60 height 12
click at [212, 156] on input "[PERSON_NAME]" at bounding box center [208, 153] width 7 height 7
radio input "true"
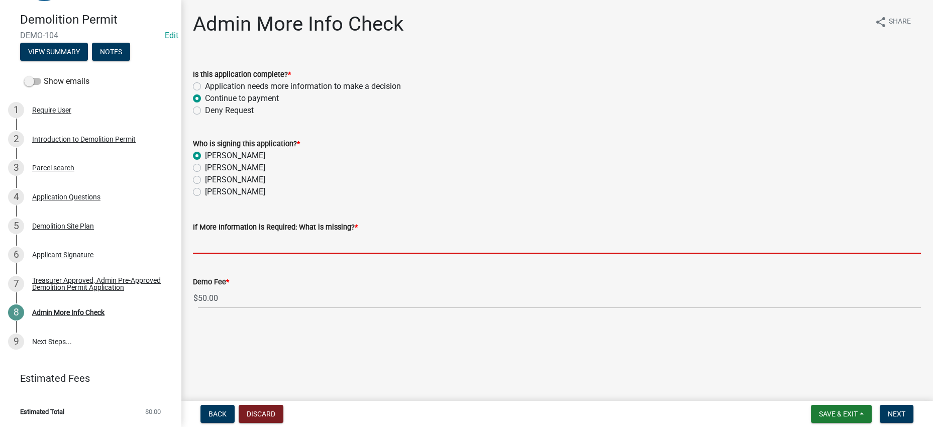
click at [283, 254] on input "If More Information is Required: What is missing? *" at bounding box center [557, 243] width 728 height 21
type input "N/A"
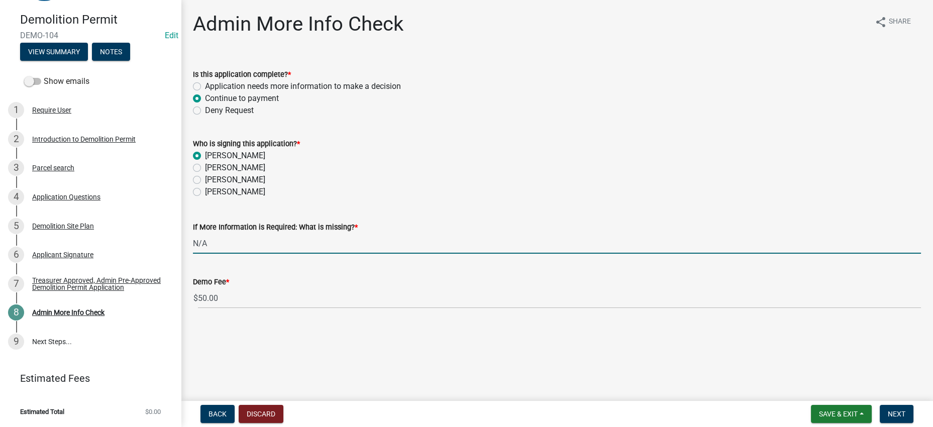
click at [521, 174] on div "[PERSON_NAME]" at bounding box center [557, 168] width 728 height 12
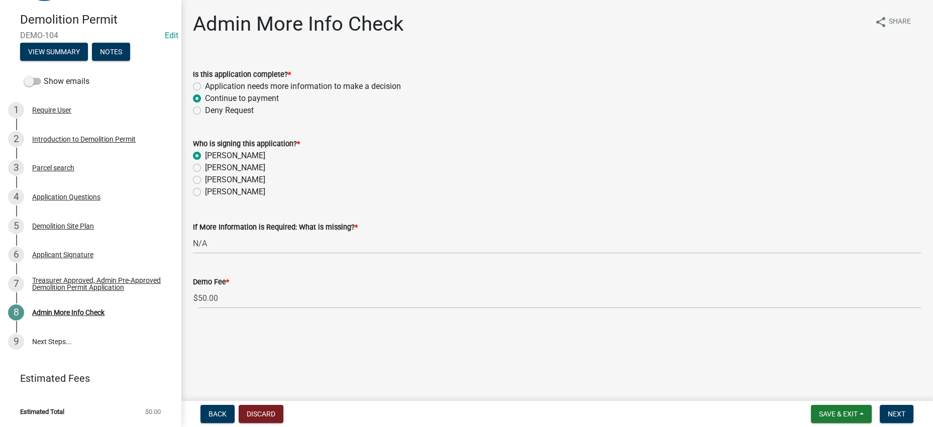
scroll to position [41, 0]
click at [893, 410] on span "Next" at bounding box center [897, 414] width 18 height 8
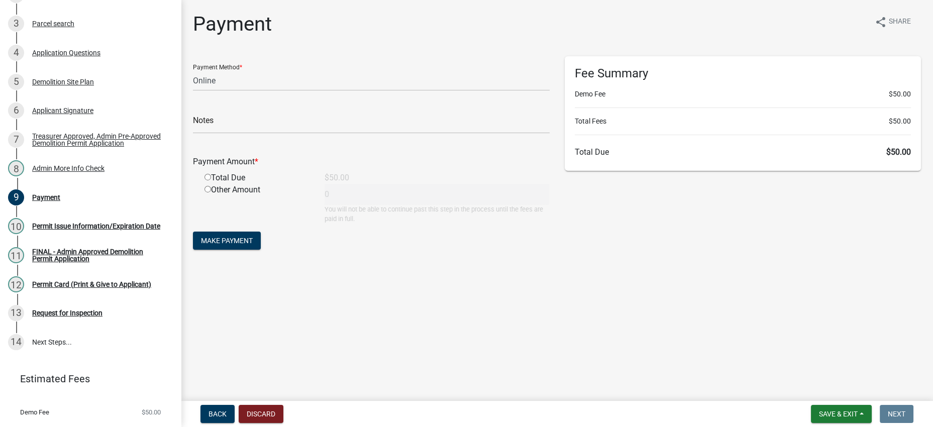
scroll to position [388, 0]
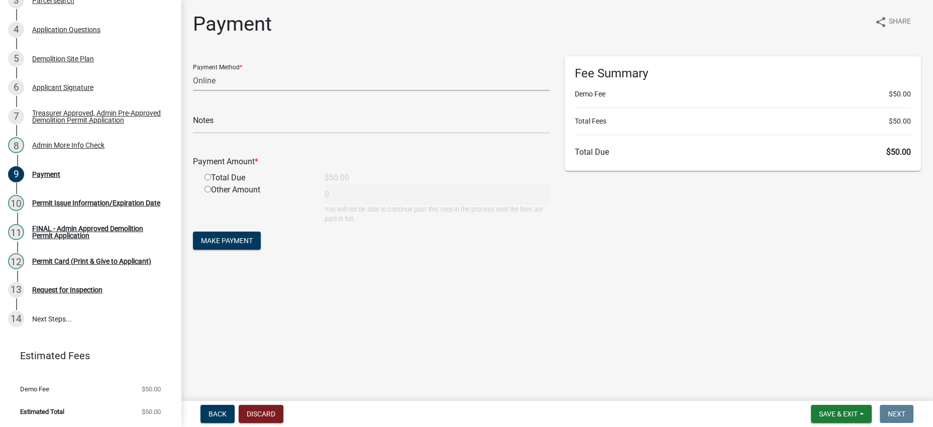
click at [241, 91] on select "Credit Card POS Check Cash Online" at bounding box center [371, 80] width 357 height 21
select select "2: 1"
click at [196, 87] on select "Credit Card POS Check Cash Online" at bounding box center [371, 80] width 357 height 21
click at [211, 180] on input "radio" at bounding box center [208, 177] width 7 height 7
radio input "true"
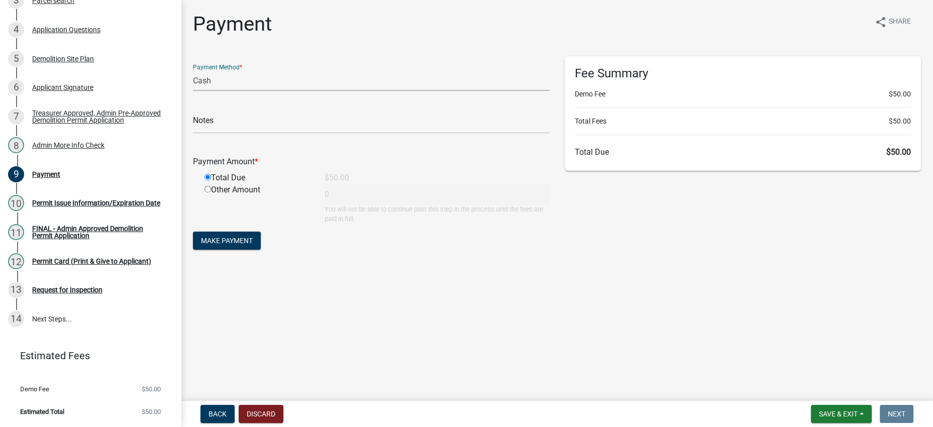
type input "50"
click at [250, 245] on span "Make Payment" at bounding box center [227, 241] width 52 height 8
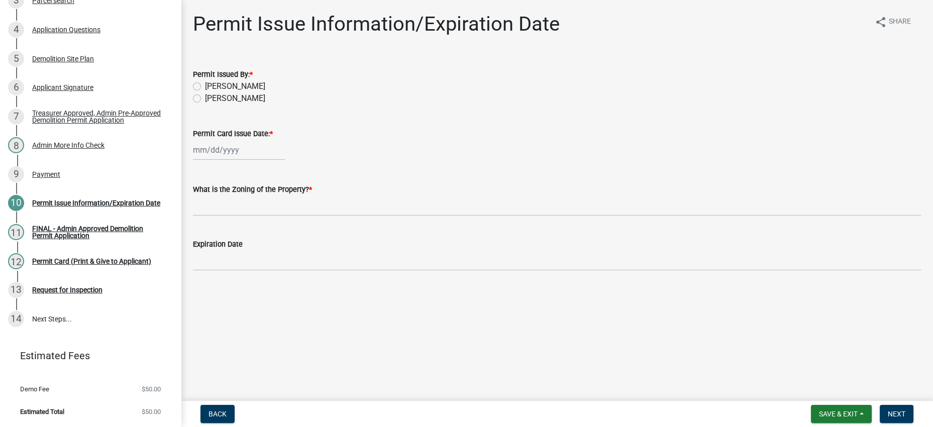
click at [205, 92] on label "[PERSON_NAME]" at bounding box center [235, 86] width 60 height 12
click at [205, 87] on input "[PERSON_NAME]" at bounding box center [208, 83] width 7 height 7
radio input "true"
click at [222, 160] on div at bounding box center [239, 150] width 92 height 21
select select "9"
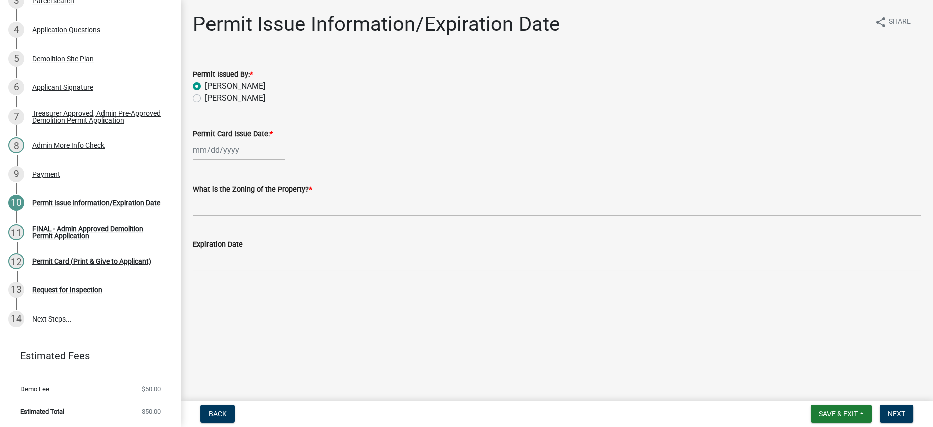
select select "2025"
click at [243, 255] on div "17" at bounding box center [235, 247] width 16 height 16
type input "[DATE]"
click at [475, 143] on div "Permit Card Issue Date: * [DATE]" at bounding box center [557, 137] width 728 height 47
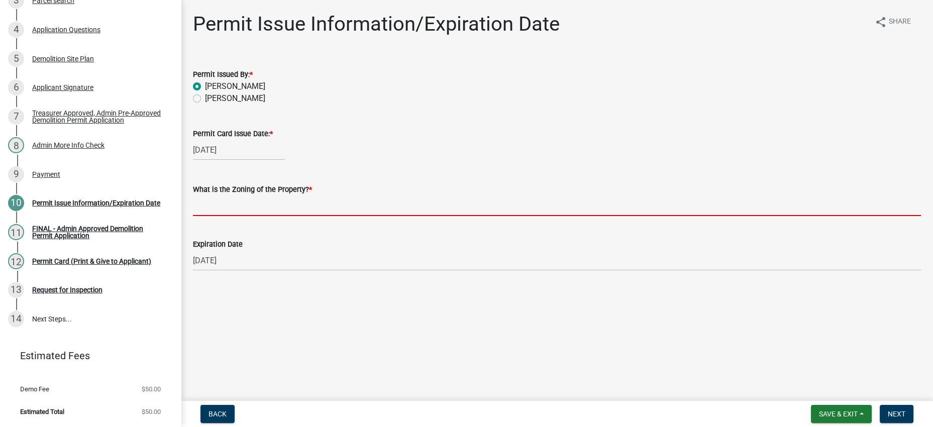
click at [300, 216] on input "What is the Zoning of the Property? *" at bounding box center [557, 206] width 728 height 21
type input "A-1"
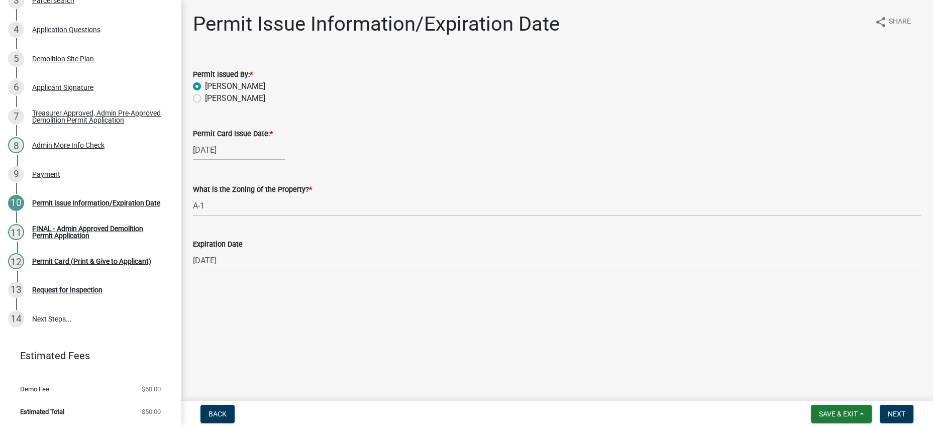
drag, startPoint x: 310, startPoint y: 288, endPoint x: 349, endPoint y: 295, distance: 39.8
click at [310, 271] on div "Expiration Date [DATE]" at bounding box center [557, 247] width 728 height 47
click at [899, 411] on span "Next" at bounding box center [897, 414] width 18 height 8
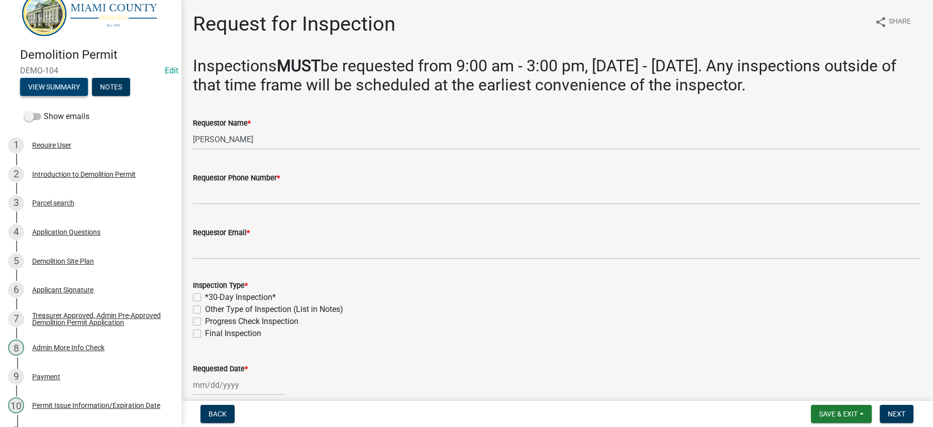
scroll to position [21, 0]
click at [77, 96] on button "View Summary" at bounding box center [54, 87] width 68 height 18
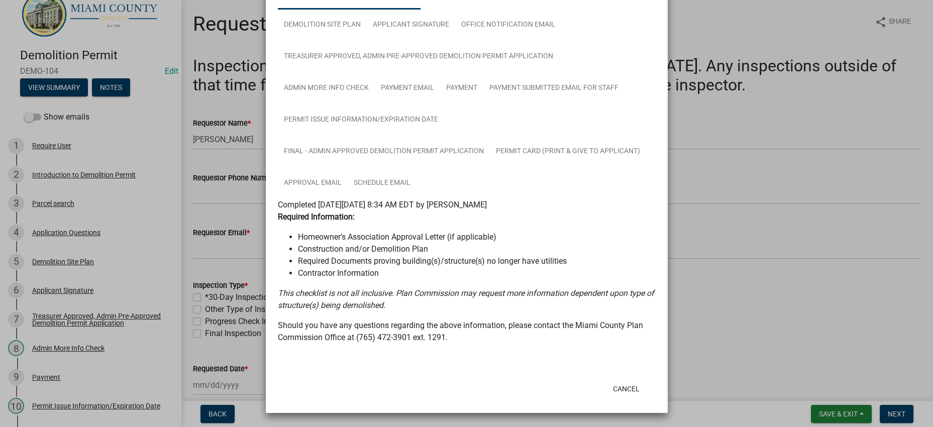
scroll to position [287, 0]
click at [399, 136] on link "FINAL - Admin Approved Demolition Permit Application" at bounding box center [384, 152] width 212 height 32
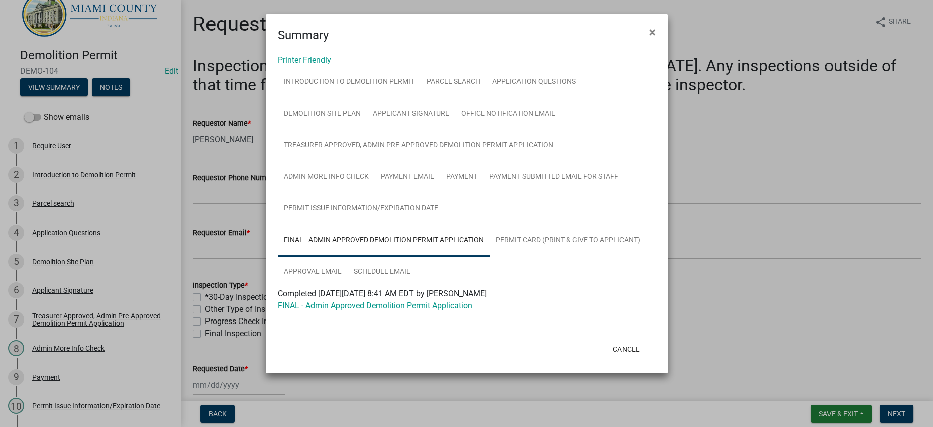
scroll to position [126, 0]
drag, startPoint x: 515, startPoint y: 126, endPoint x: 475, endPoint y: 182, distance: 69.6
click at [483, 161] on link "Payment" at bounding box center [461, 177] width 43 height 32
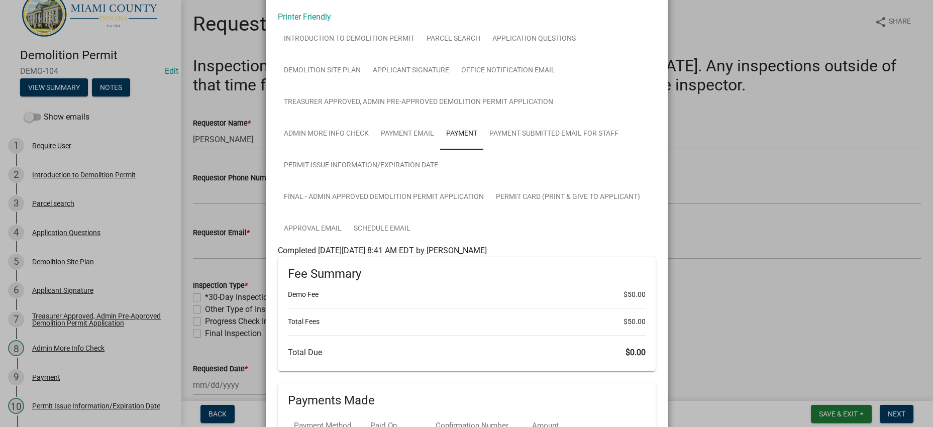
scroll to position [0, 0]
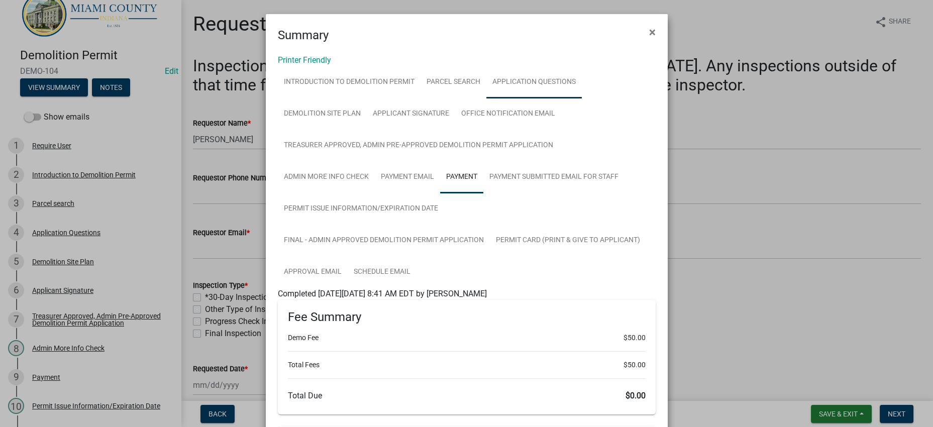
drag, startPoint x: 374, startPoint y: 143, endPoint x: 386, endPoint y: 144, distance: 12.1
click at [487, 99] on link "Application Questions" at bounding box center [534, 82] width 95 height 32
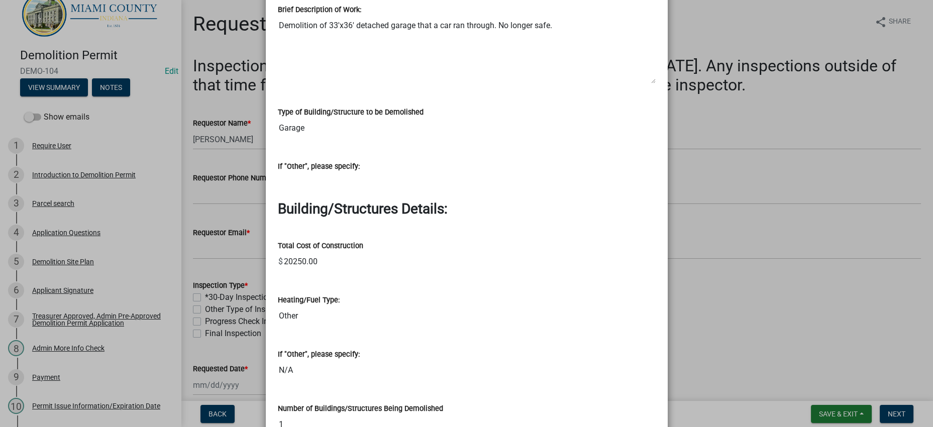
scroll to position [1284, 0]
drag, startPoint x: 412, startPoint y: 252, endPoint x: 302, endPoint y: 256, distance: 109.6
drag, startPoint x: 375, startPoint y: 184, endPoint x: 272, endPoint y: 192, distance: 103.3
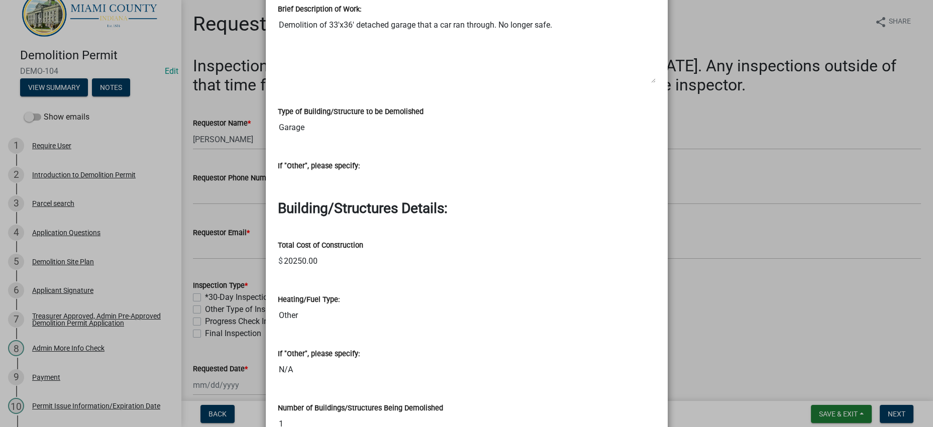
click at [212, 267] on ngb-modal-window "Summary × Printer Friendly Introduction to Demolition Permit Parcel search Appl…" at bounding box center [466, 213] width 933 height 427
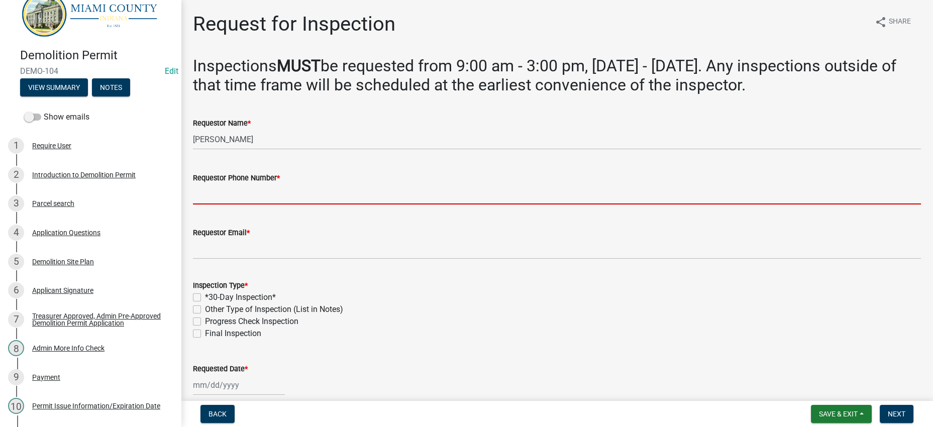
click at [222, 205] on input "Requestor Phone Number *" at bounding box center [557, 194] width 728 height 21
paste input "[PHONE_NUMBER]"
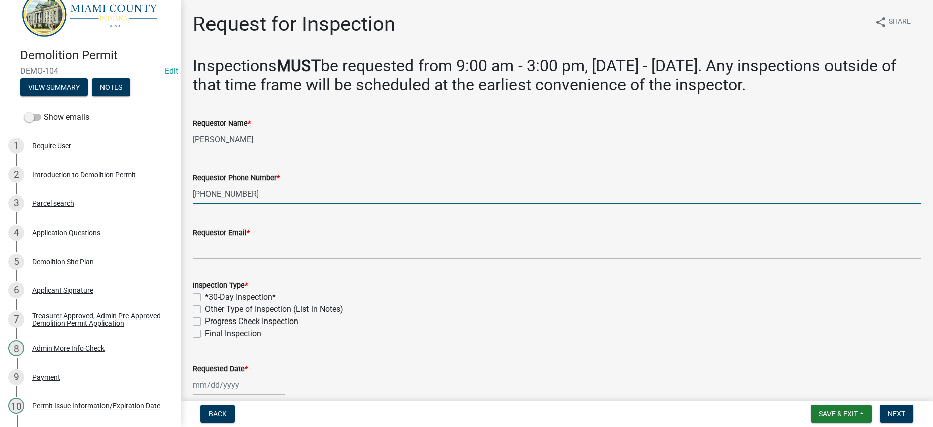
type input "[PHONE_NUMBER]"
click at [231, 237] on label "Requestor Email *" at bounding box center [221, 233] width 57 height 7
click at [231, 259] on input "Requestor Email *" at bounding box center [557, 249] width 728 height 21
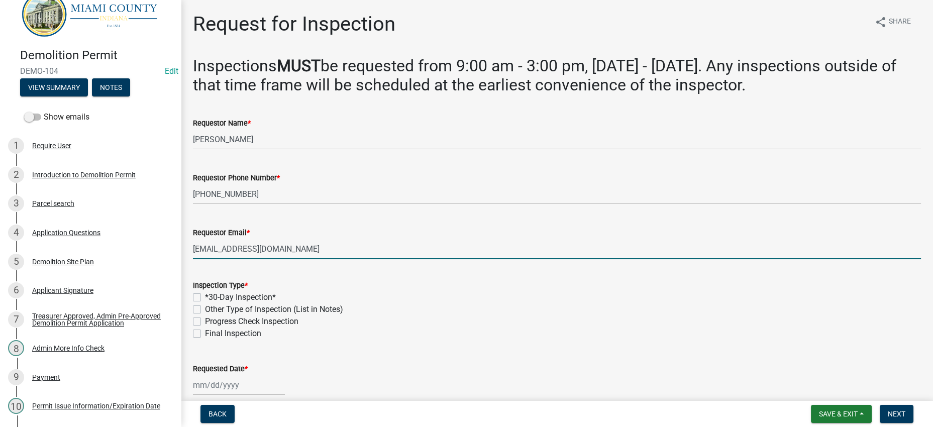
type input "[EMAIL_ADDRESS][DOMAIN_NAME]"
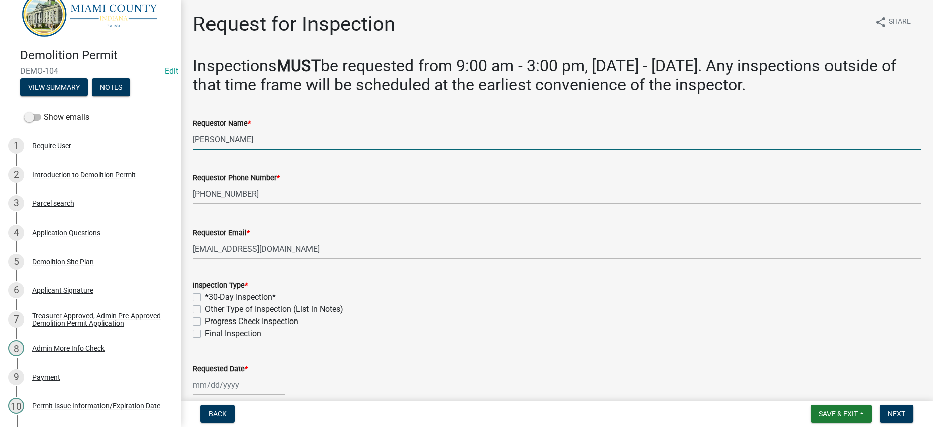
drag, startPoint x: 237, startPoint y: 198, endPoint x: 186, endPoint y: 196, distance: 50.8
click at [186, 196] on div "Request for Inspection share Share Inspections MUST be requested from 9:00 am -…" at bounding box center [557, 352] width 752 height 681
drag, startPoint x: 268, startPoint y: 203, endPoint x: 194, endPoint y: 200, distance: 74.5
click at [194, 150] on div "Requestor Name * [PERSON_NAME]" at bounding box center [556, 126] width 743 height 47
type input "Kokomo Gravel"
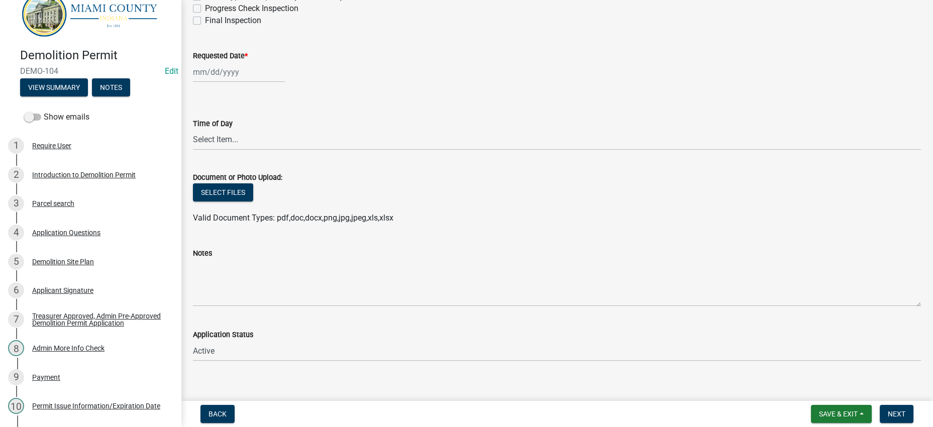
scroll to position [314, 0]
click at [265, 14] on label "Progress Check Inspection" at bounding box center [251, 8] width 93 height 12
click at [212, 9] on input "Progress Check Inspection" at bounding box center [208, 5] width 7 height 7
checkbox input "true"
checkbox input "false"
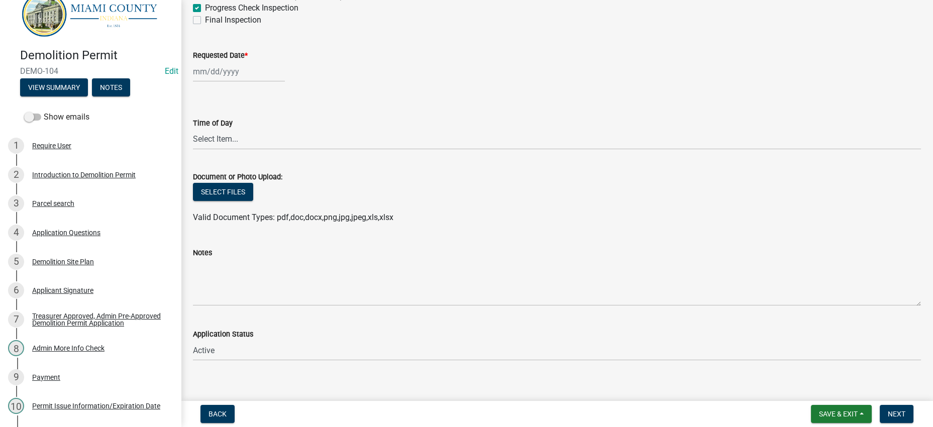
checkbox input "false"
checkbox input "true"
checkbox input "false"
click at [265, 14] on label "Progress Check Inspection" at bounding box center [251, 8] width 93 height 12
click at [212, 9] on input "Progress Check Inspection" at bounding box center [208, 5] width 7 height 7
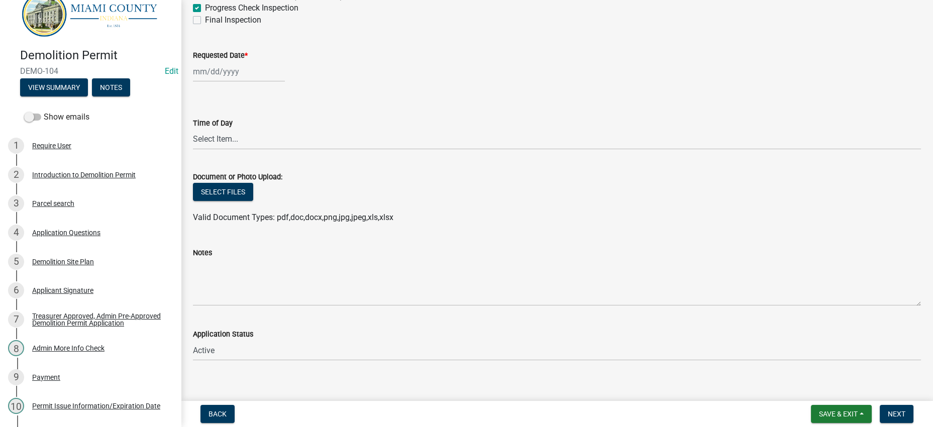
checkbox input "false"
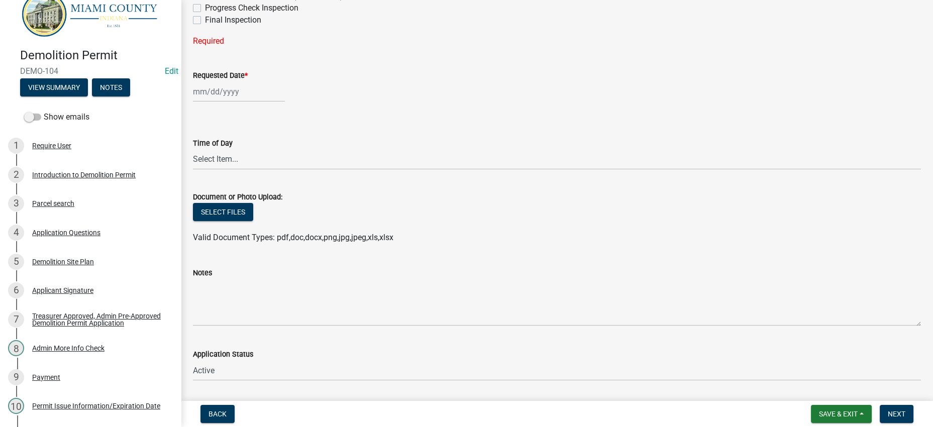
click at [261, 26] on label "Final Inspection" at bounding box center [233, 20] width 56 height 12
click at [212, 21] on input "Final Inspection" at bounding box center [208, 17] width 7 height 7
checkbox input "true"
checkbox input "false"
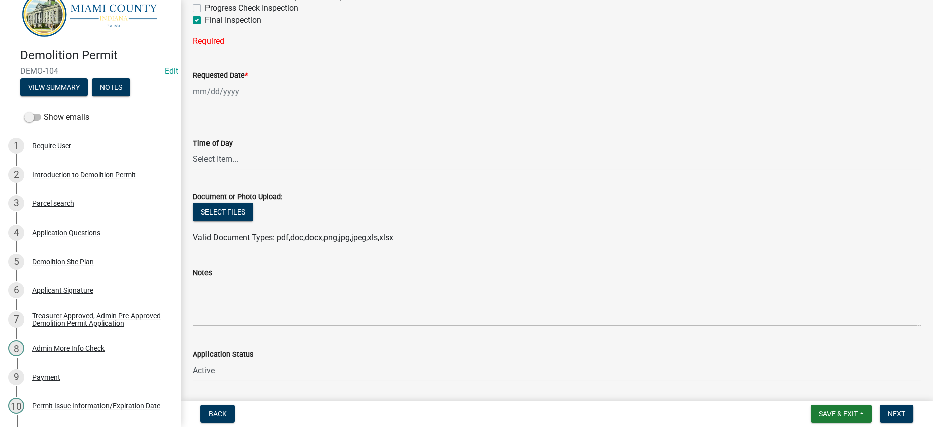
checkbox input "false"
checkbox input "true"
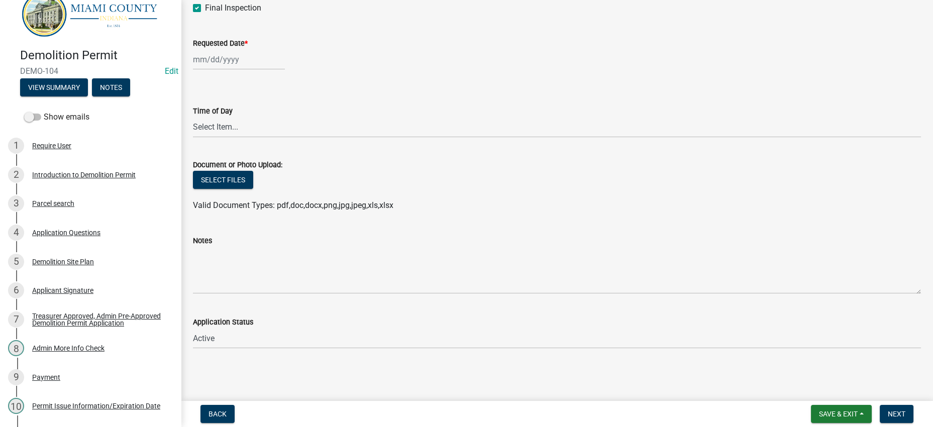
click at [228, 70] on div at bounding box center [239, 59] width 92 height 21
select select "9"
select select "2025"
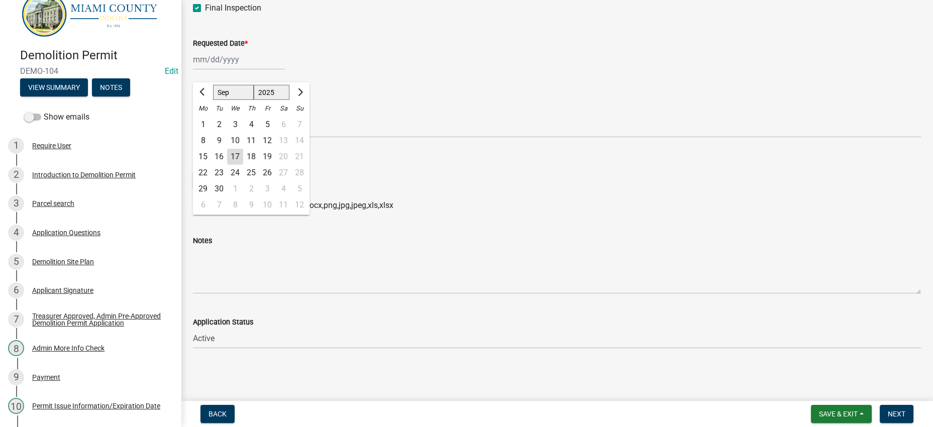
scroll to position [439, 0]
click at [259, 165] on div "18" at bounding box center [251, 157] width 16 height 16
type input "[DATE]"
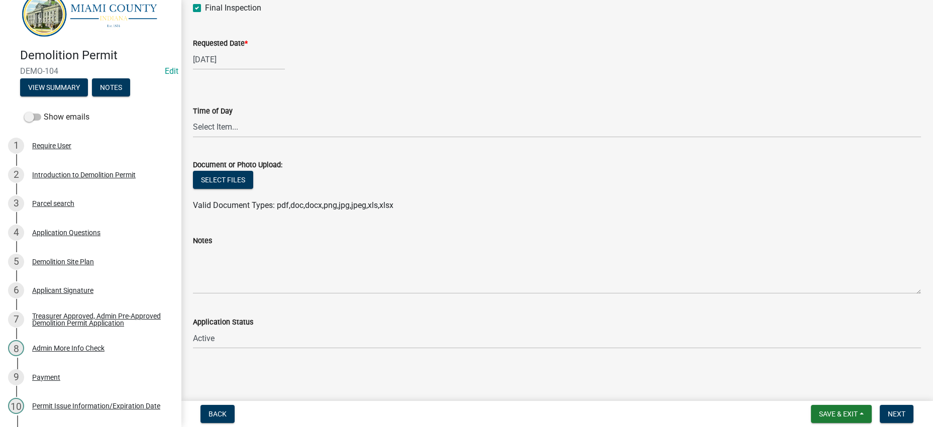
click at [245, 65] on div "[DATE]" at bounding box center [239, 59] width 92 height 21
select select "9"
select select "2025"
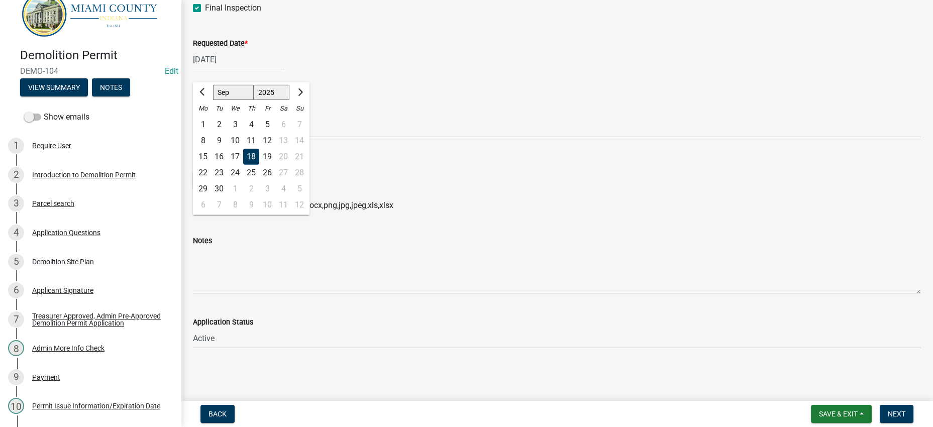
click at [259, 181] on div "25" at bounding box center [251, 173] width 16 height 16
type input "[DATE]"
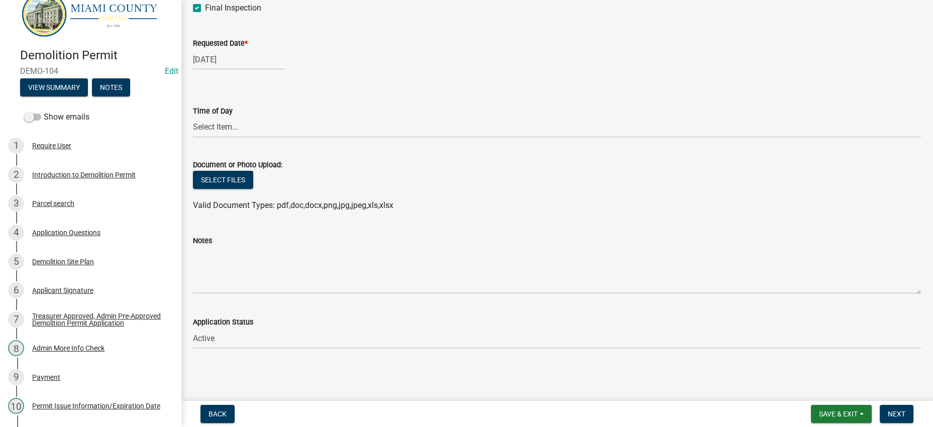
click at [387, 191] on div "Select files" at bounding box center [557, 181] width 728 height 21
click at [385, 191] on div "Select files" at bounding box center [557, 181] width 728 height 21
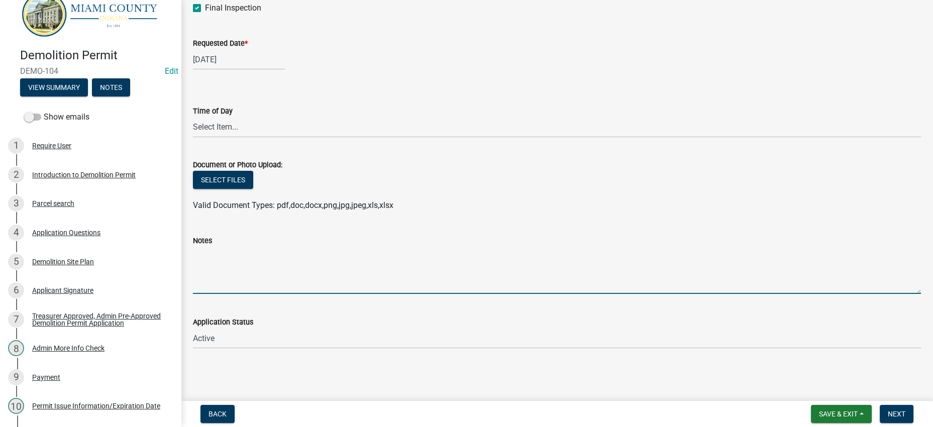
click at [378, 247] on textarea "Notes" at bounding box center [557, 270] width 728 height 47
click at [899, 414] on span "Next" at bounding box center [897, 414] width 18 height 8
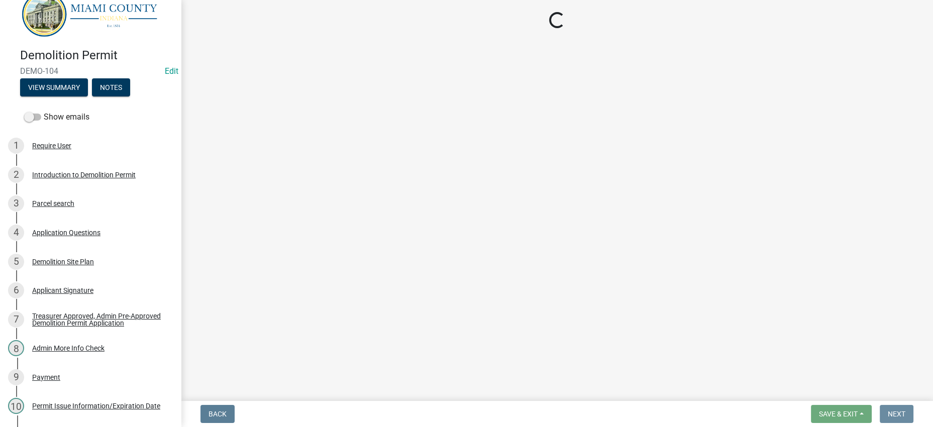
scroll to position [0, 0]
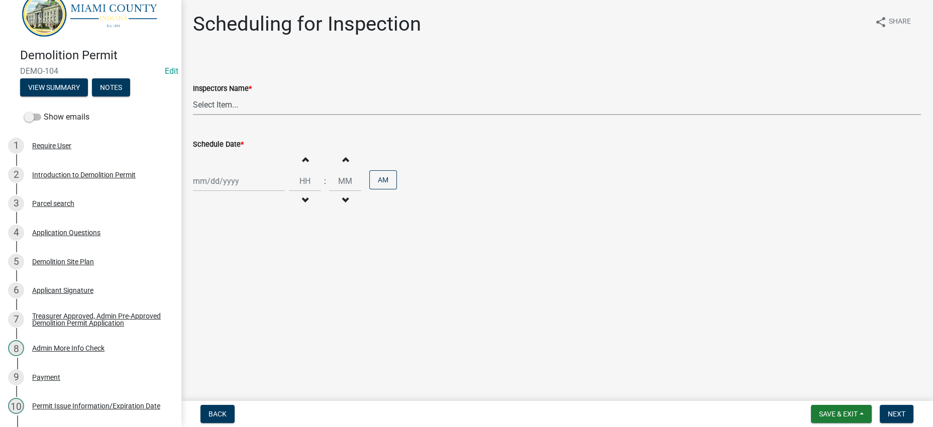
click at [343, 115] on select "Select Item... bmthomas ([PERSON_NAME]) croser ([PERSON_NAME]) [PERSON_NAME] ([…" at bounding box center [557, 104] width 728 height 21
select select "25b75ae6-03c7-4280-9b34-fcf63005d5e5"
click at [196, 115] on select "Select Item... bmthomas ([PERSON_NAME]) croser ([PERSON_NAME]) [PERSON_NAME] ([…" at bounding box center [557, 104] width 728 height 21
click at [246, 191] on div at bounding box center [239, 181] width 92 height 21
select select "9"
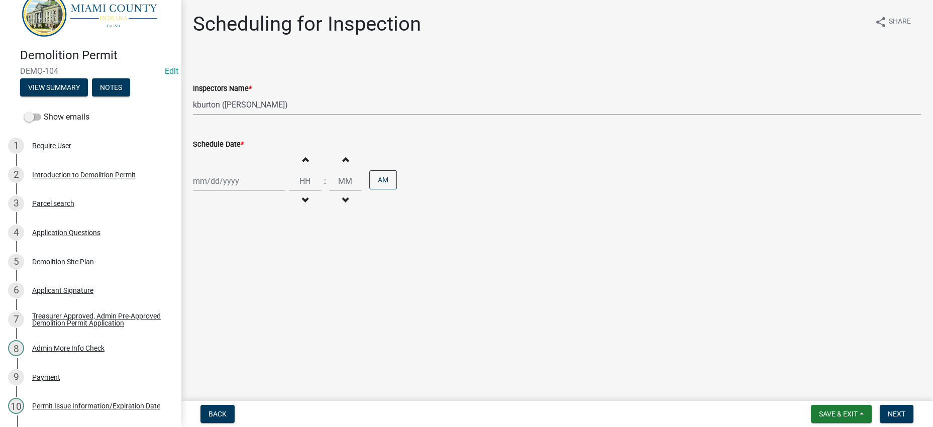
select select "2025"
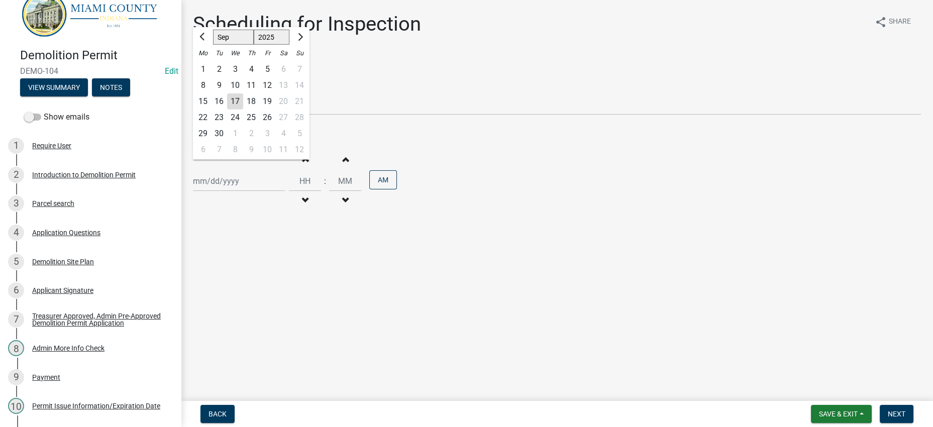
click at [259, 126] on div "25" at bounding box center [251, 118] width 16 height 16
type input "[DATE]"
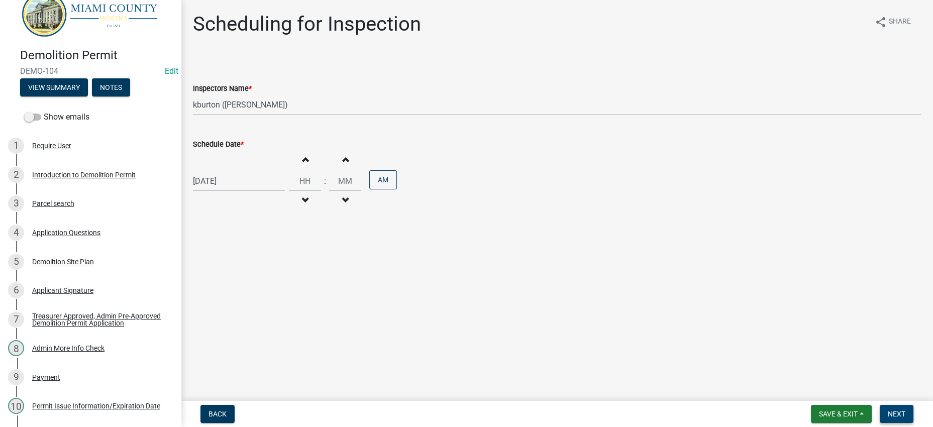
click at [888, 410] on span "Next" at bounding box center [897, 414] width 18 height 8
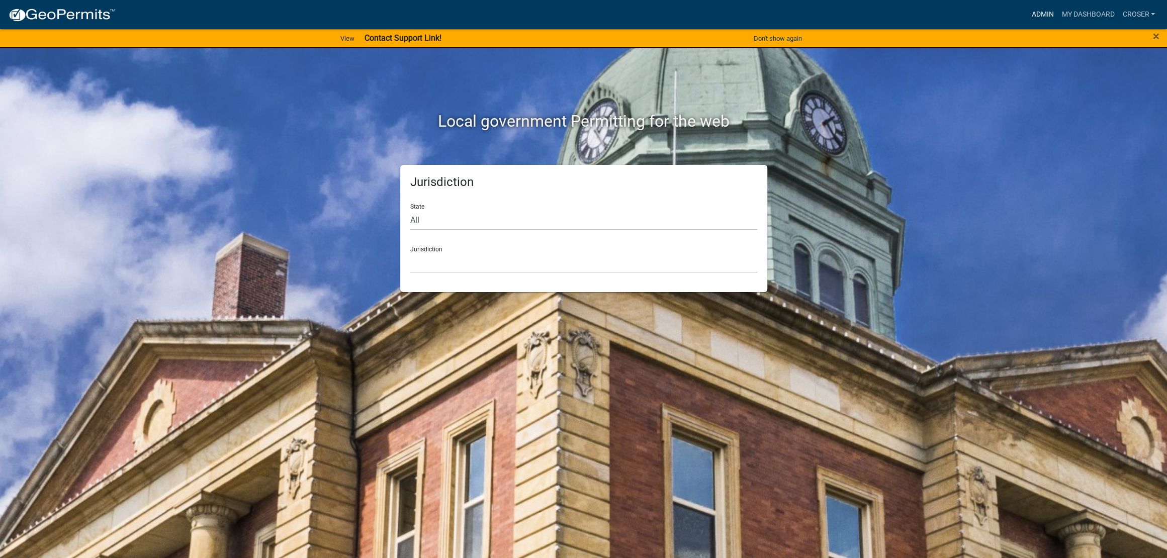
click at [1027, 16] on link "Admin" at bounding box center [1042, 14] width 30 height 19
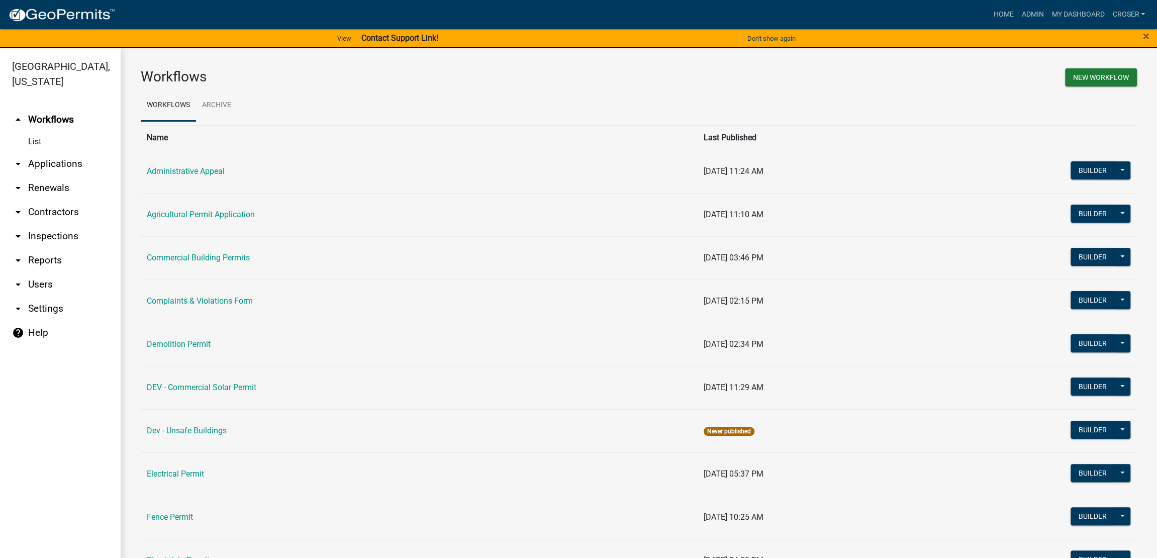
click at [60, 224] on link "arrow_drop_down Contractors" at bounding box center [60, 212] width 121 height 24
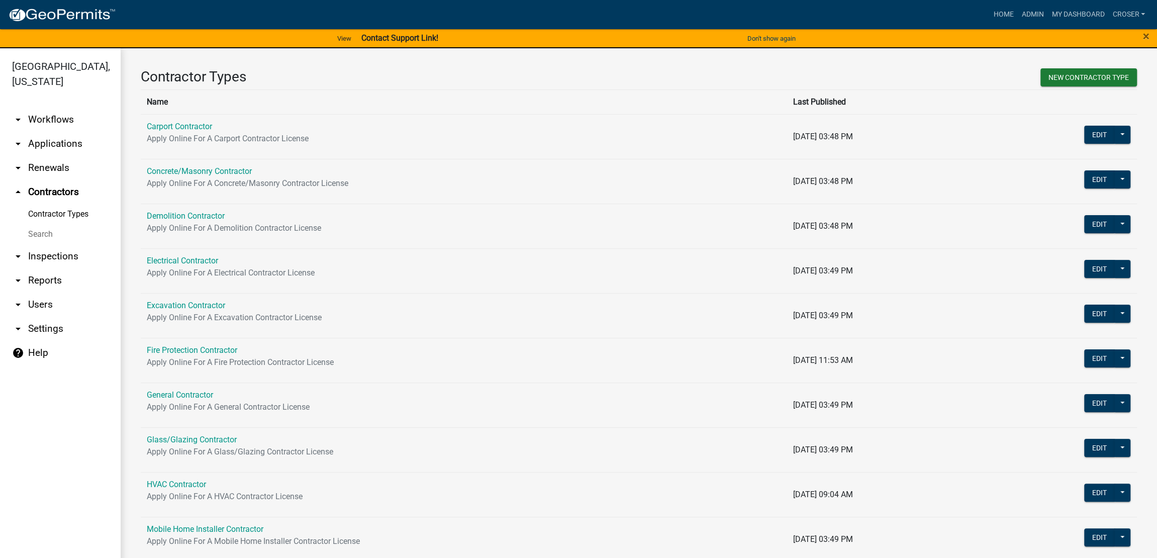
click at [35, 244] on link "Search" at bounding box center [60, 234] width 121 height 20
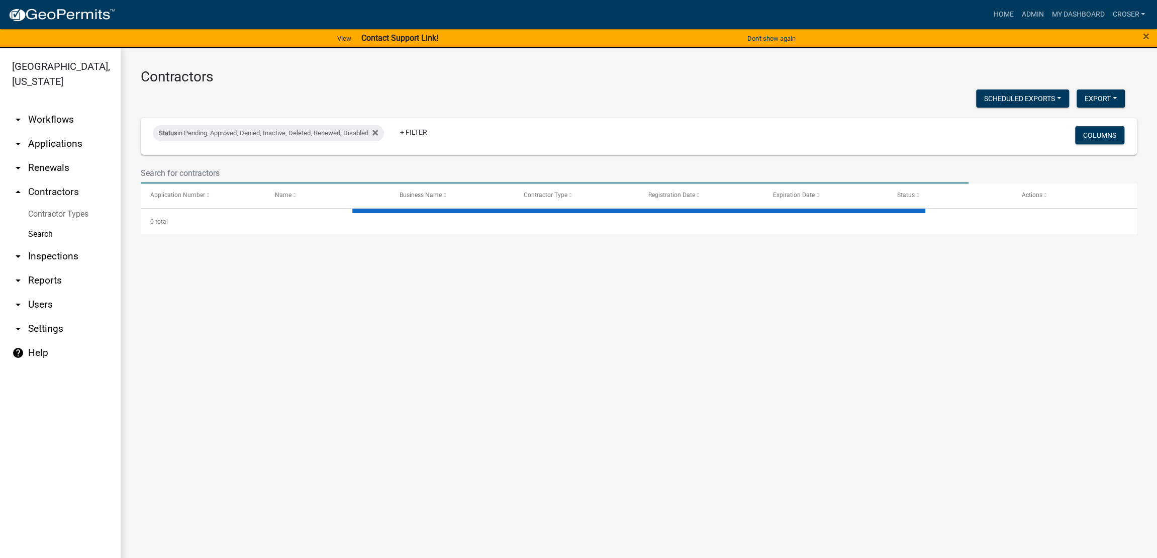
click at [265, 183] on input "text" at bounding box center [555, 173] width 828 height 21
select select "3: 100"
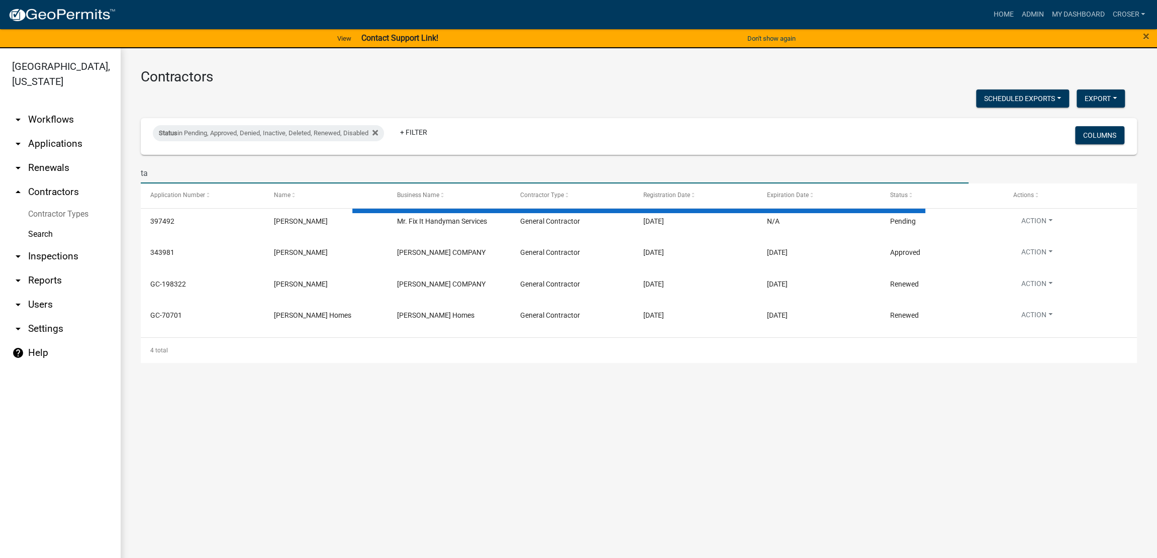
type input "t"
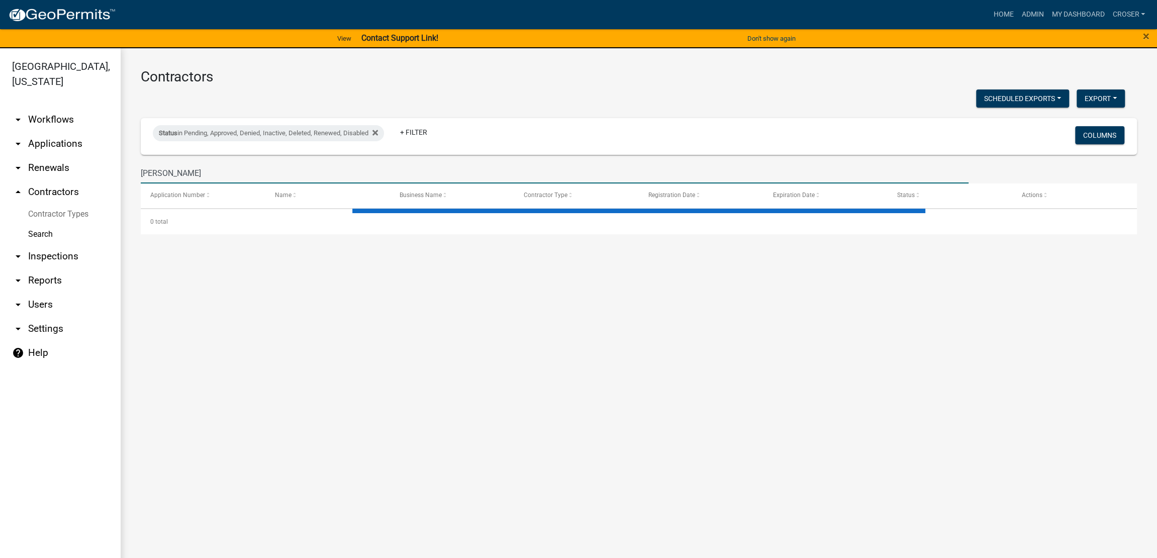
click at [493, 74] on h3 "Contractors" at bounding box center [639, 76] width 996 height 17
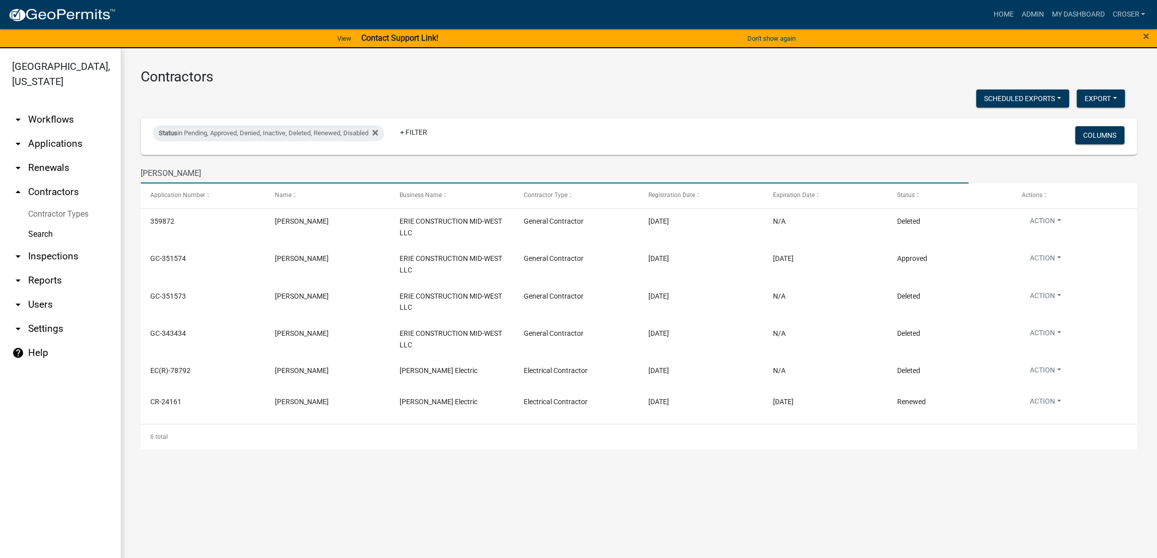
drag, startPoint x: 186, startPoint y: 205, endPoint x: 148, endPoint y: 203, distance: 38.8
click at [148, 183] on input "smith" at bounding box center [555, 173] width 828 height 21
type input "s"
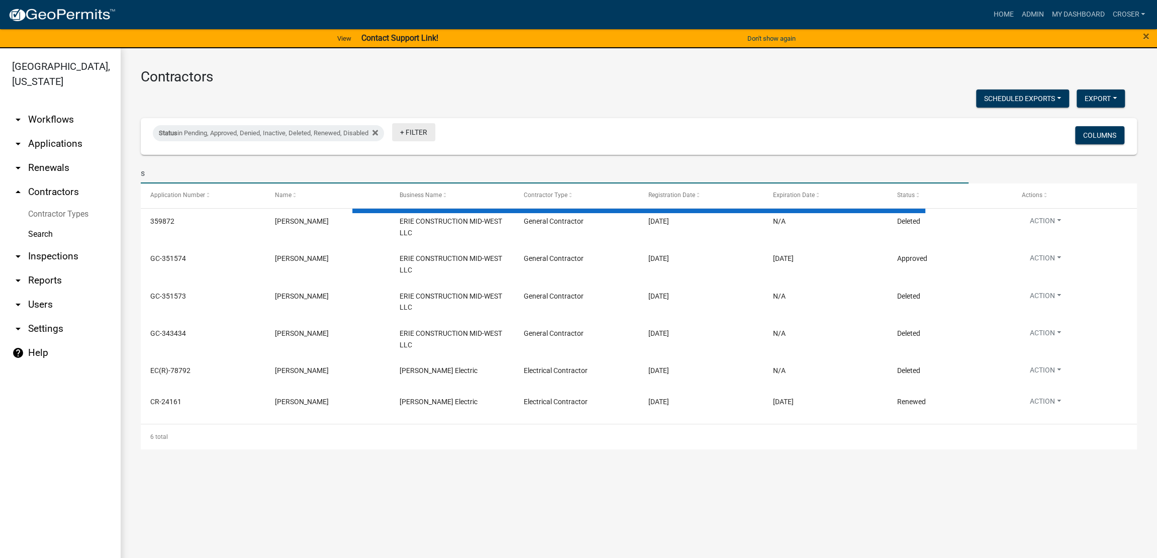
type input "sm"
select select "3: 100"
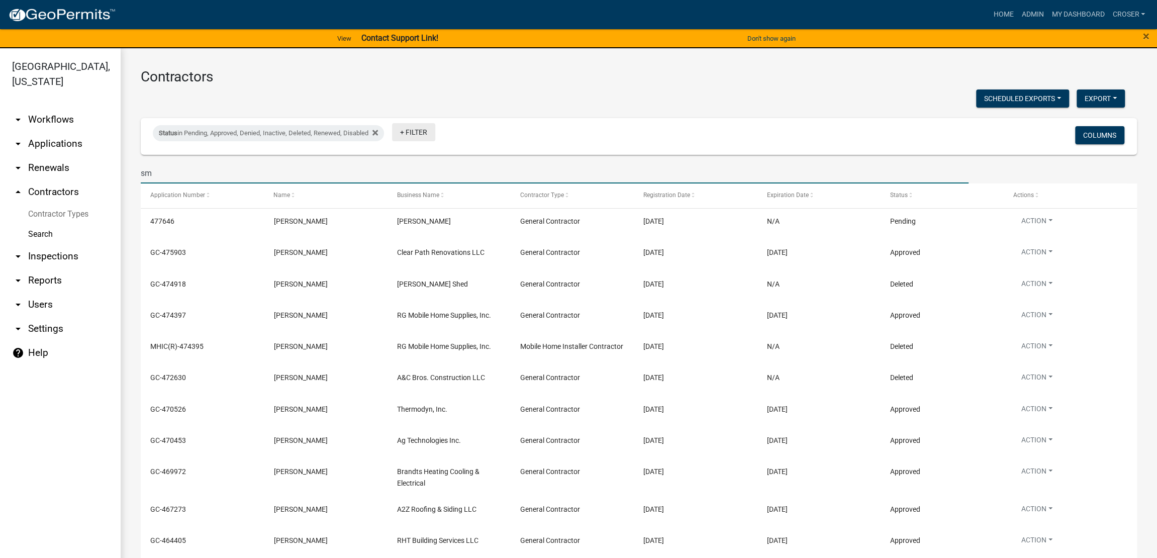
type input "s"
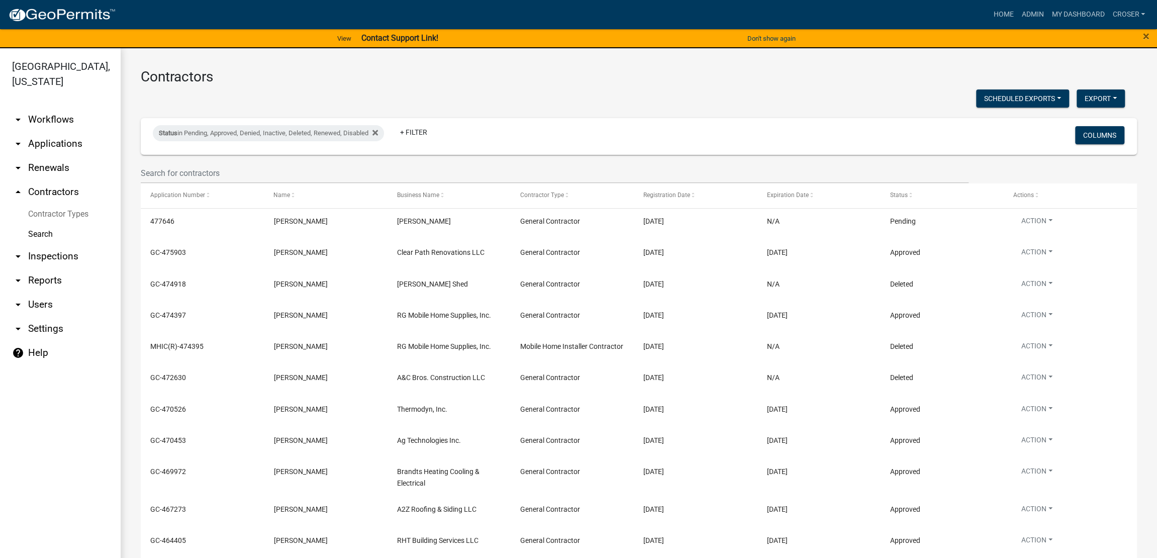
click at [813, 78] on h3 "Contractors" at bounding box center [639, 76] width 996 height 17
click at [1145, 38] on span "×" at bounding box center [1146, 36] width 7 height 14
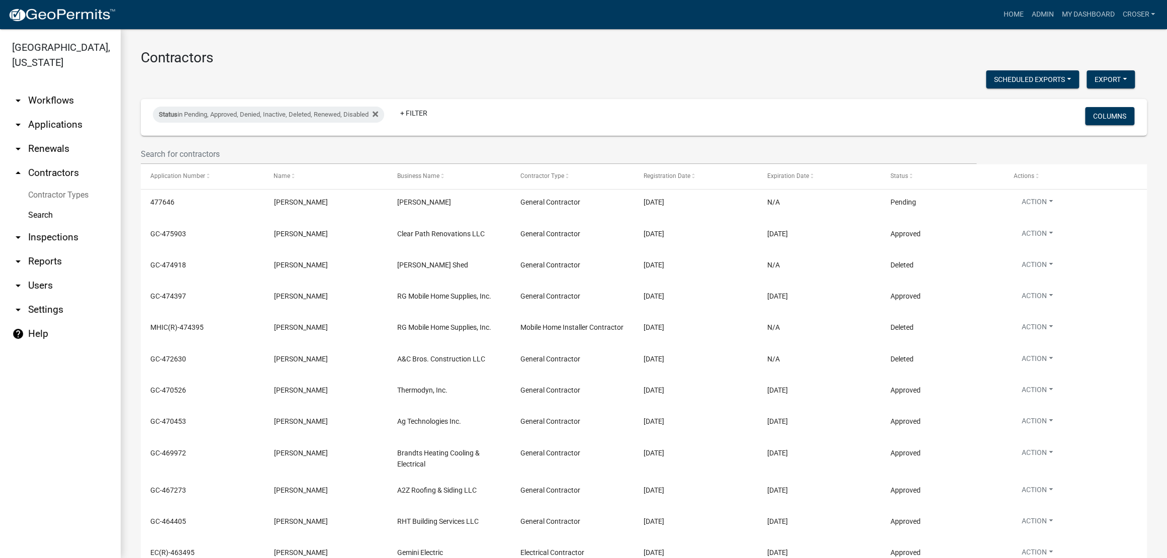
click at [639, 86] on div "Scheduled Exports + Create New Export Excel Format (.xlsx) CSV Format (.csv)" at bounding box center [637, 80] width 1009 height 21
click at [74, 249] on link "arrow_drop_down Inspections" at bounding box center [60, 237] width 121 height 24
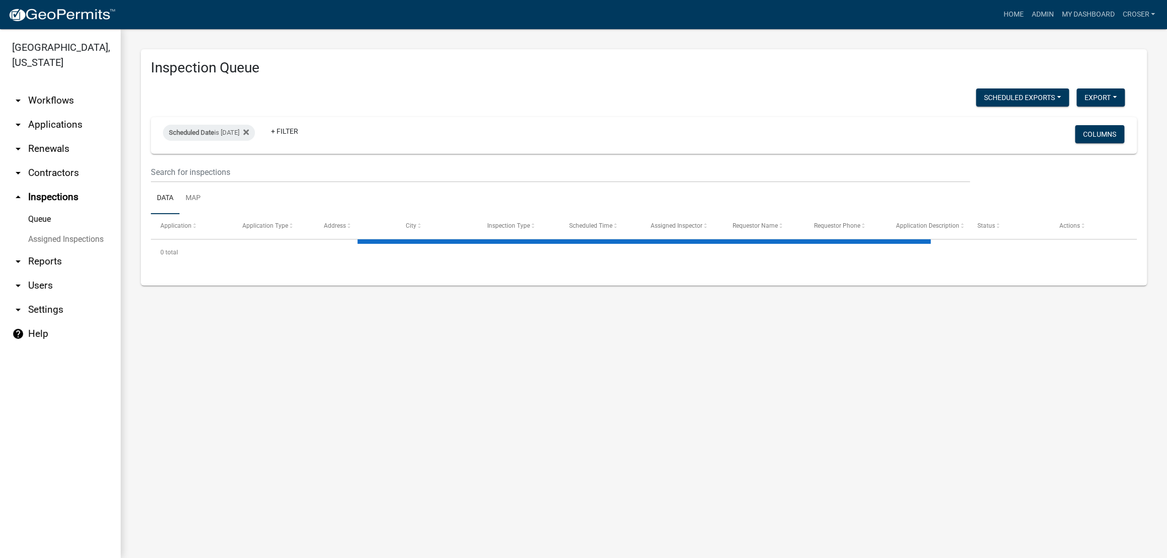
select select "3: 100"
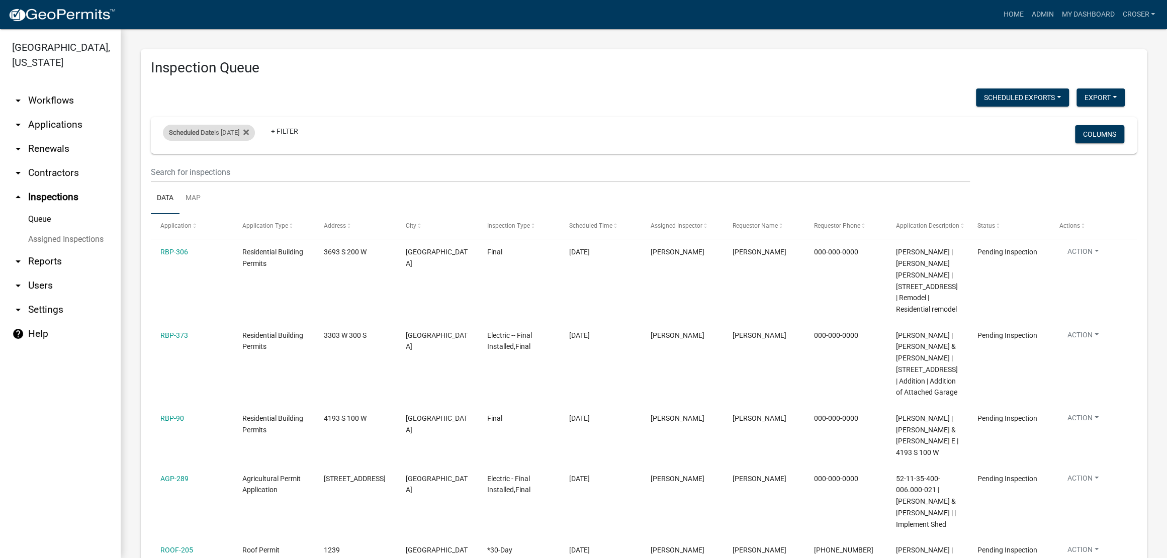
click at [240, 141] on div "Scheduled Date is 09/24/2025" at bounding box center [209, 133] width 92 height 16
click at [249, 194] on input "2025-09-24" at bounding box center [213, 192] width 70 height 21
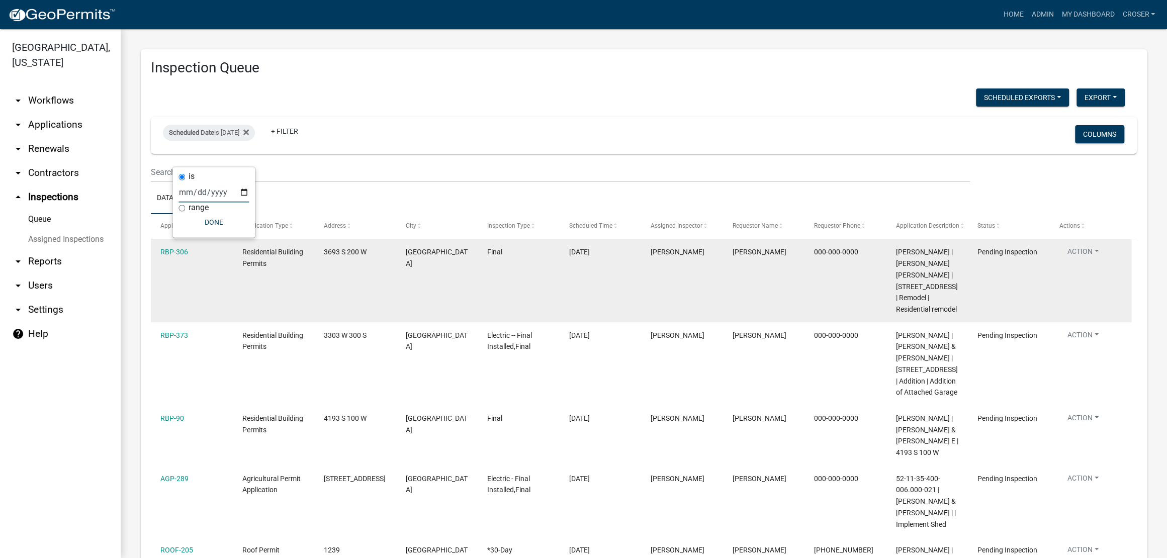
type input "2025-09-18"
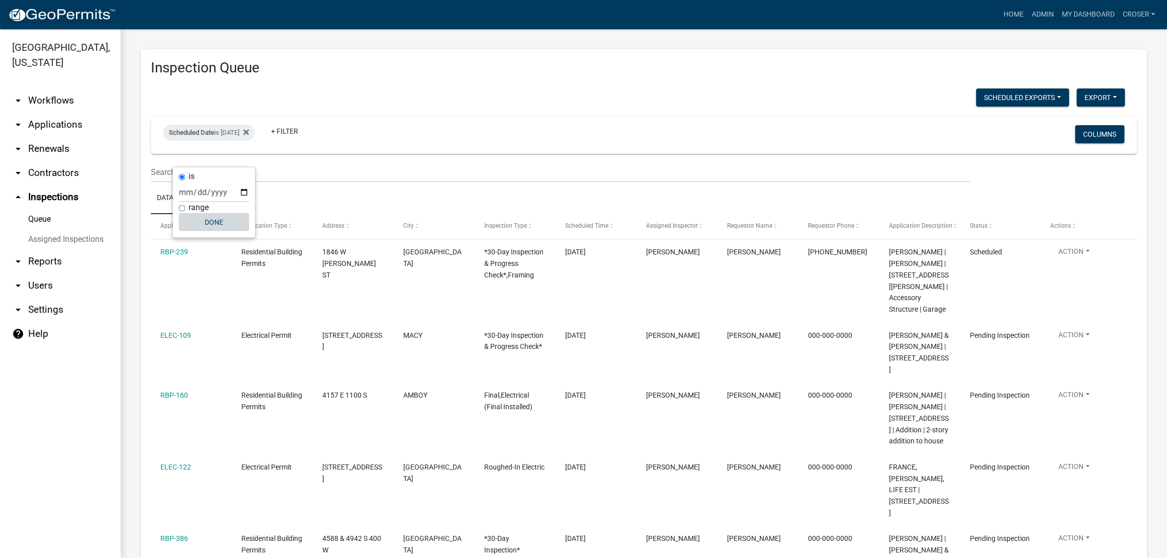
click at [233, 231] on button "Done" at bounding box center [213, 222] width 70 height 18
click at [240, 141] on div "Scheduled Date is 09/18/2025" at bounding box center [209, 133] width 92 height 16
click at [249, 198] on input "2025-09-18" at bounding box center [213, 192] width 70 height 21
type input "2025-09-22"
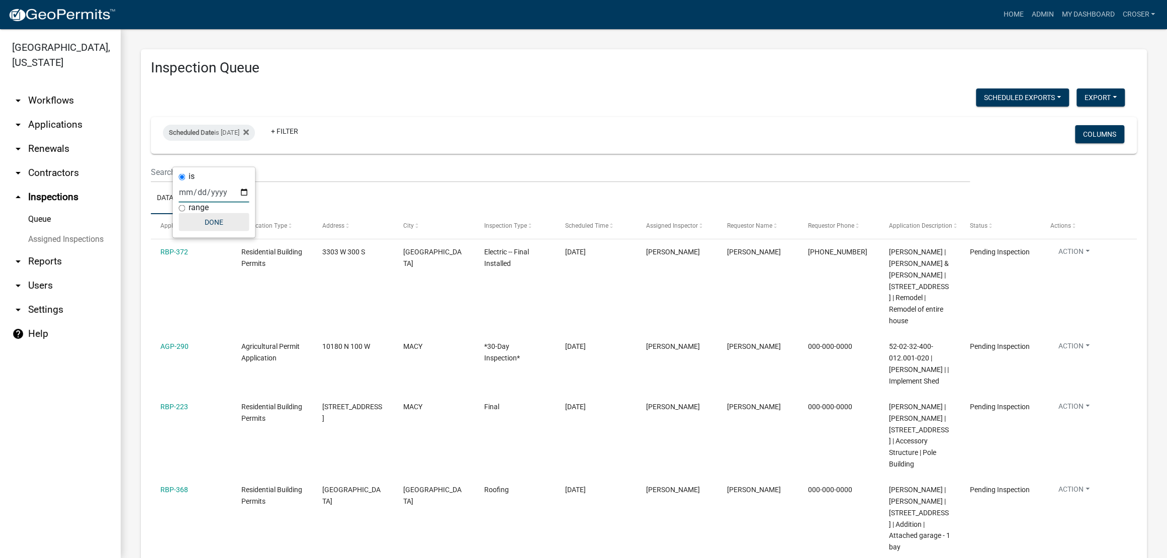
click at [240, 226] on button "Done" at bounding box center [213, 222] width 70 height 18
click at [242, 141] on div "Scheduled Date is 09/22/2025" at bounding box center [209, 133] width 92 height 16
click at [226, 203] on input "2025-09-22" at bounding box center [213, 192] width 70 height 21
click at [249, 203] on input "2025-09-22" at bounding box center [213, 192] width 70 height 21
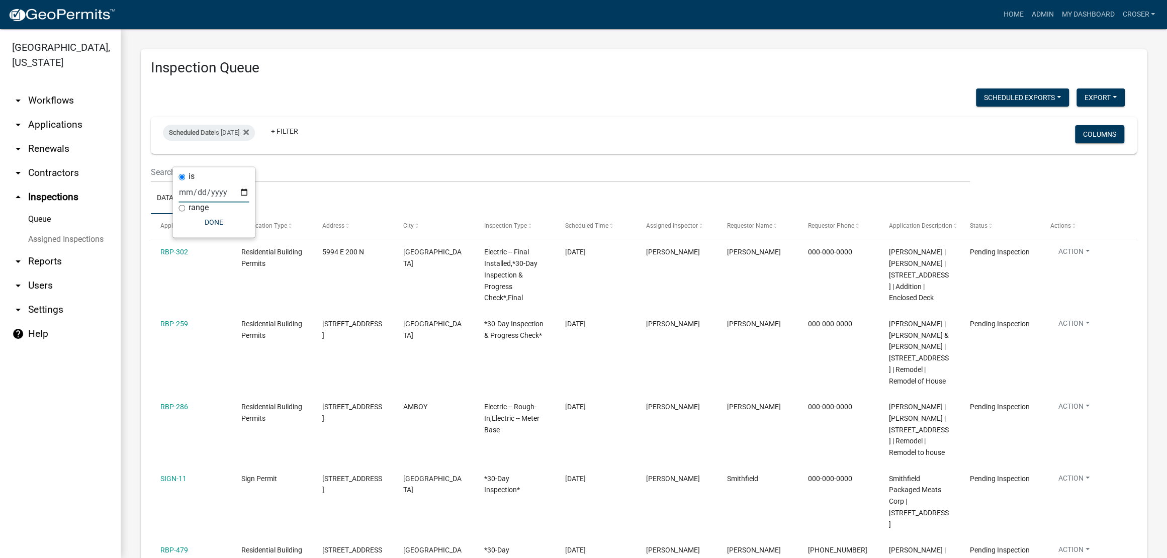
click at [249, 203] on input "2025-09-23" at bounding box center [213, 192] width 70 height 21
click at [249, 198] on input "2025-09-23" at bounding box center [213, 192] width 70 height 21
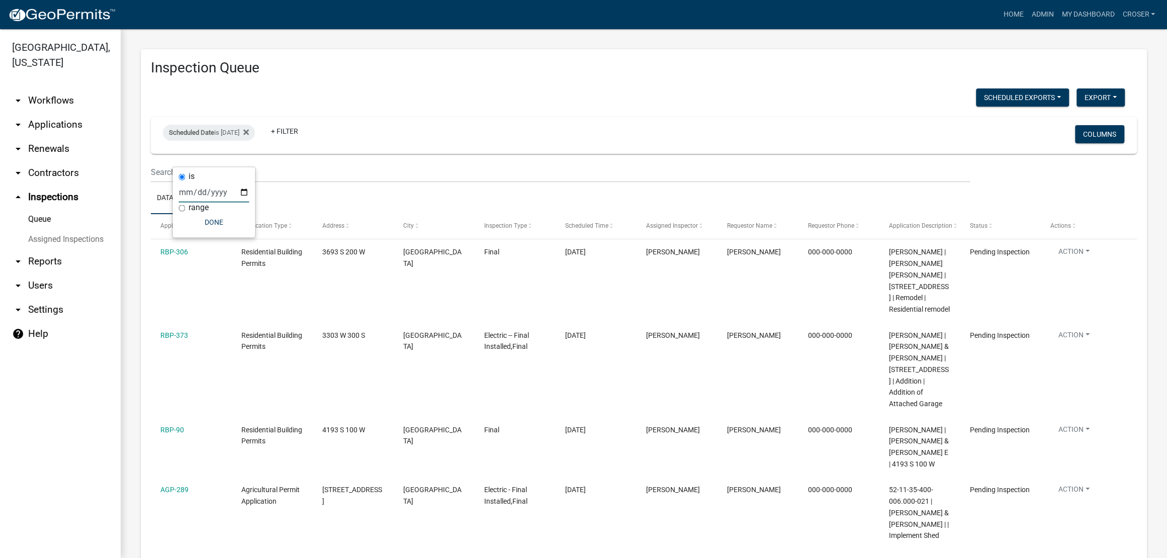
click at [249, 199] on input "2025-09-24" at bounding box center [213, 192] width 70 height 21
type input "2025-09-25"
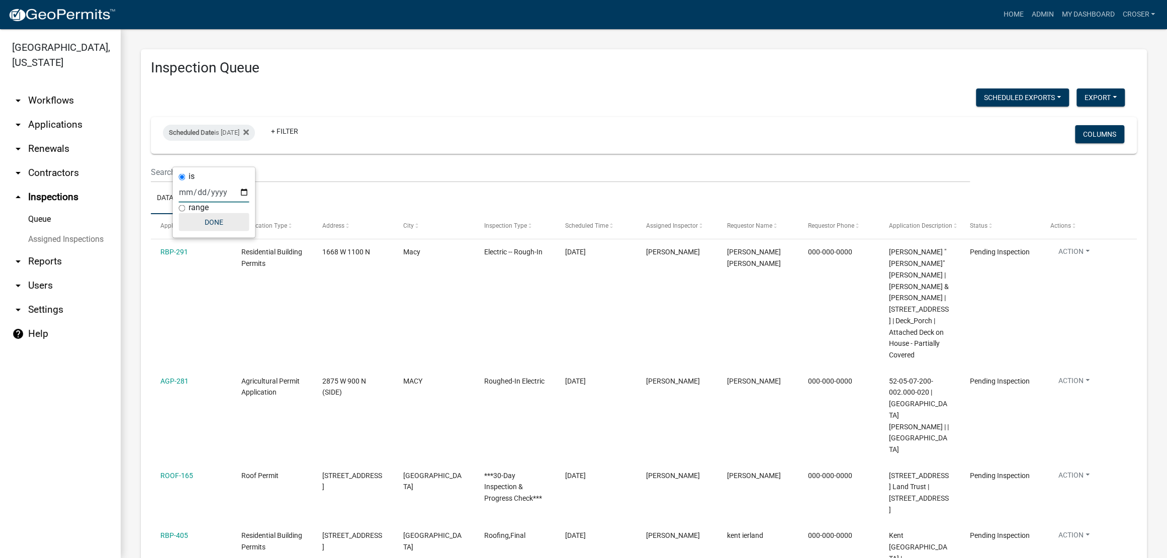
click at [231, 229] on button "Done" at bounding box center [213, 222] width 70 height 18
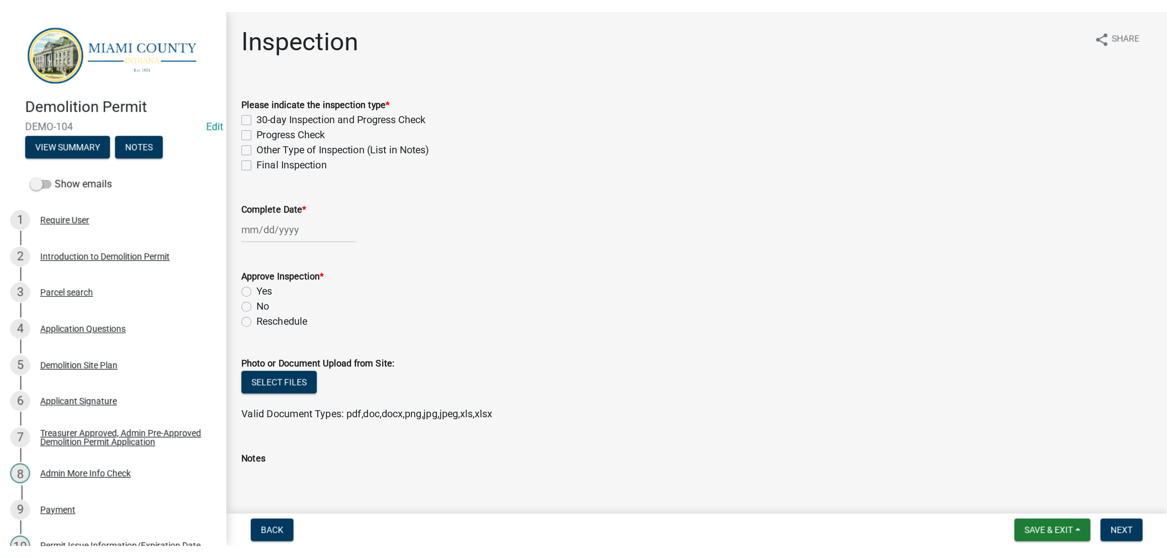
scroll to position [21, 0]
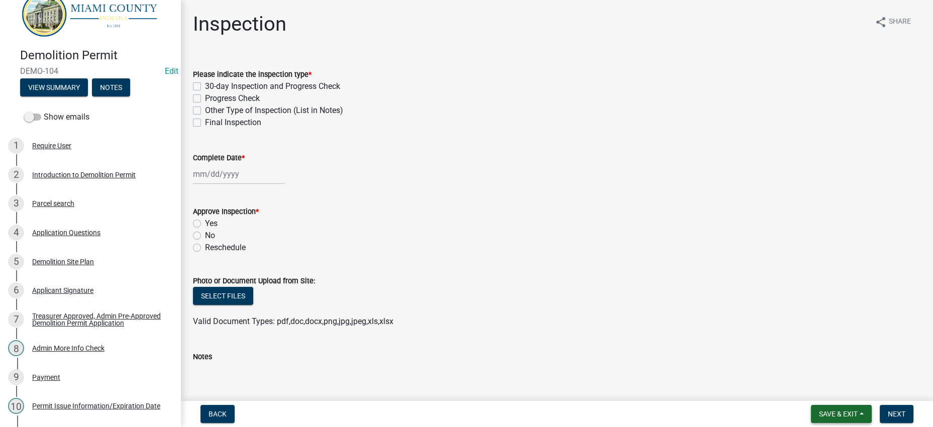
click at [852, 418] on button "Save & Exit" at bounding box center [841, 414] width 61 height 18
click at [825, 390] on button "Save & Exit" at bounding box center [832, 383] width 80 height 24
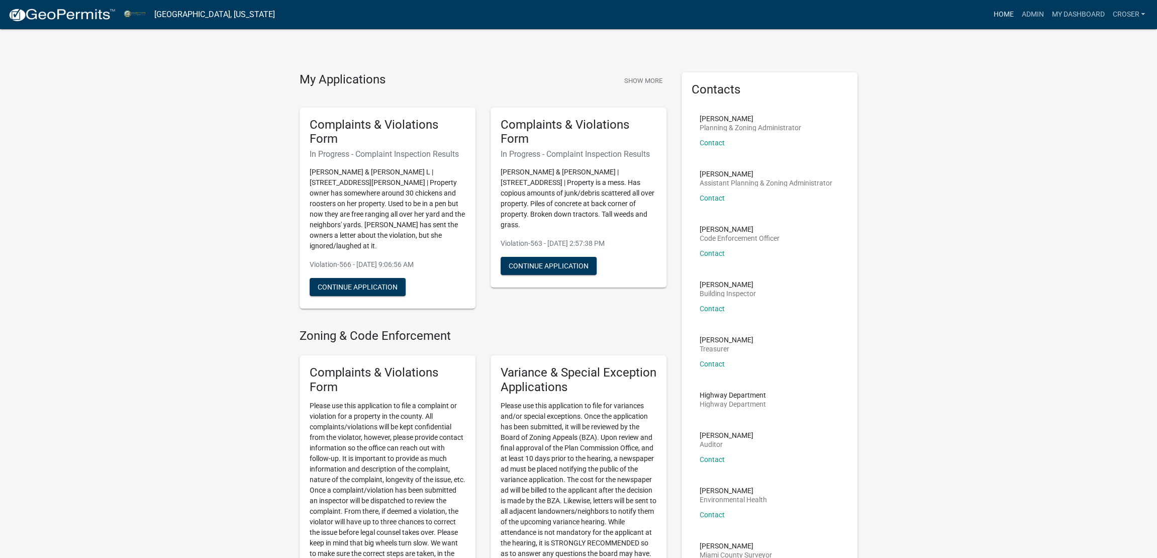
click at [933, 15] on link "Home" at bounding box center [1003, 14] width 28 height 19
click at [933, 22] on link "Admin" at bounding box center [1032, 14] width 30 height 19
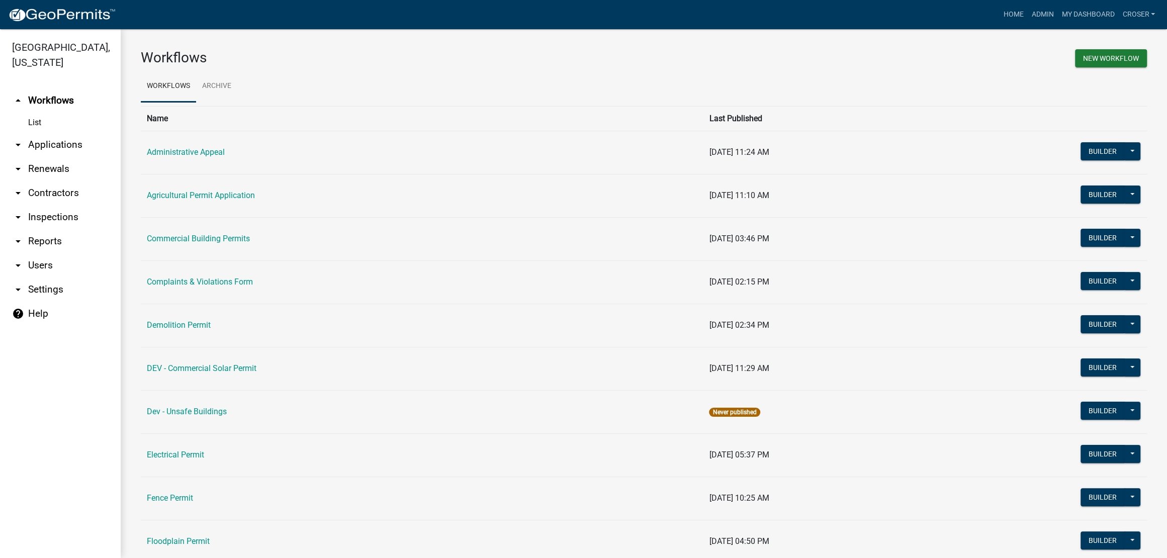
click at [64, 157] on link "arrow_drop_down Applications" at bounding box center [60, 145] width 121 height 24
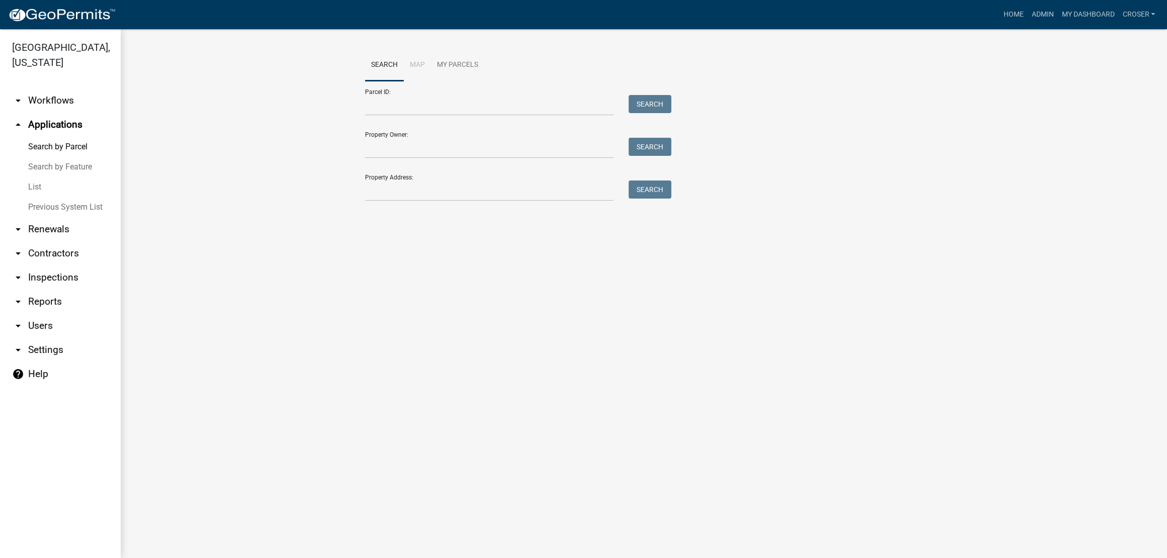
click at [51, 197] on link "List" at bounding box center [60, 187] width 121 height 20
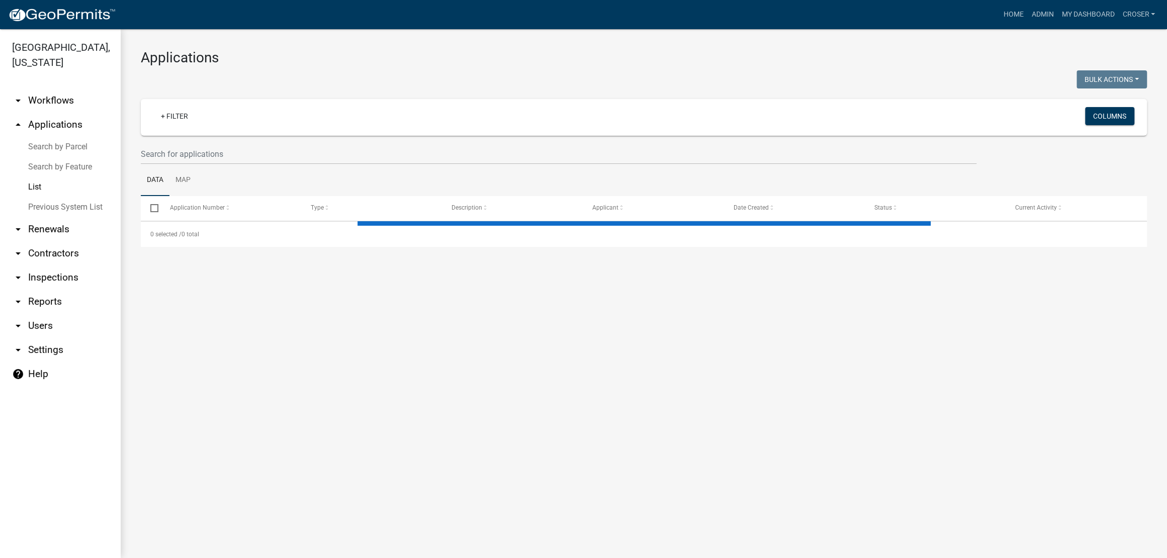
select select "3: 100"
